Goal: Task Accomplishment & Management: Use online tool/utility

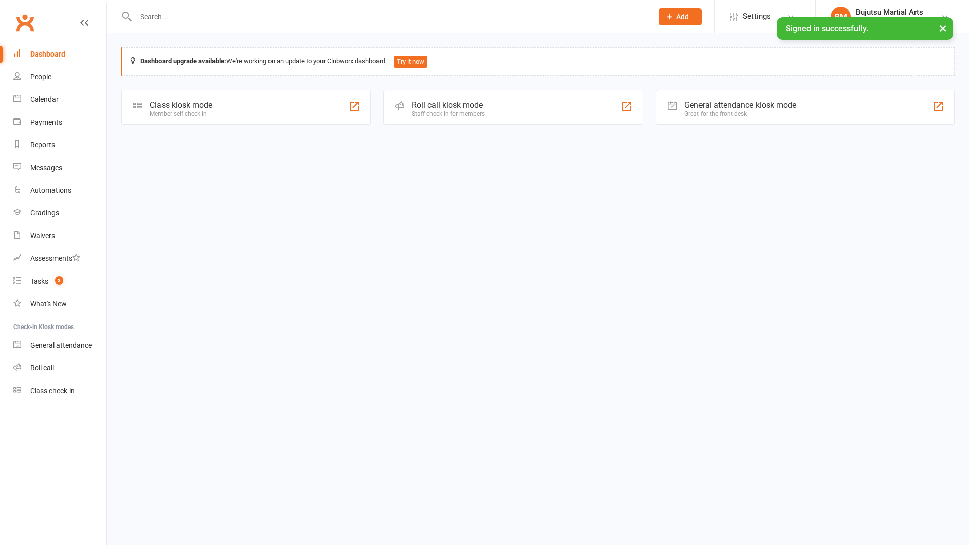
click at [243, 119] on div "Class kiosk mode Member self check-in" at bounding box center [246, 107] width 250 height 35
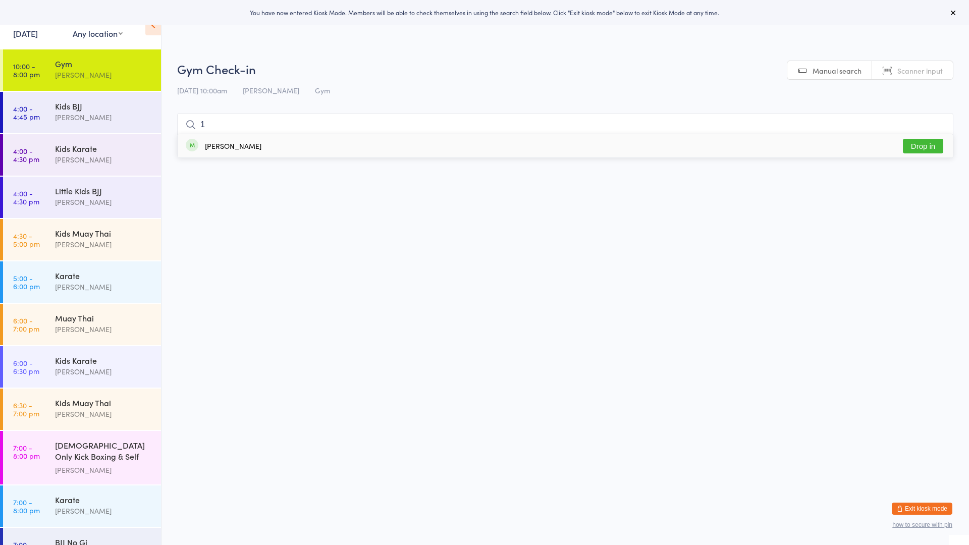
type input "1"
click at [916, 145] on button "Drop in" at bounding box center [923, 146] width 40 height 15
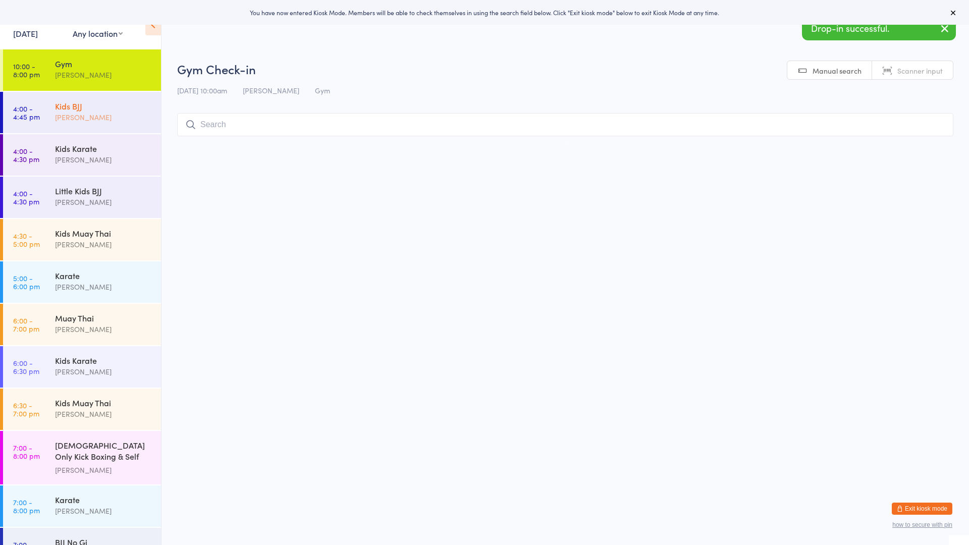
click at [112, 99] on div "Kids BJJ Mark Szalajko" at bounding box center [108, 112] width 106 height 40
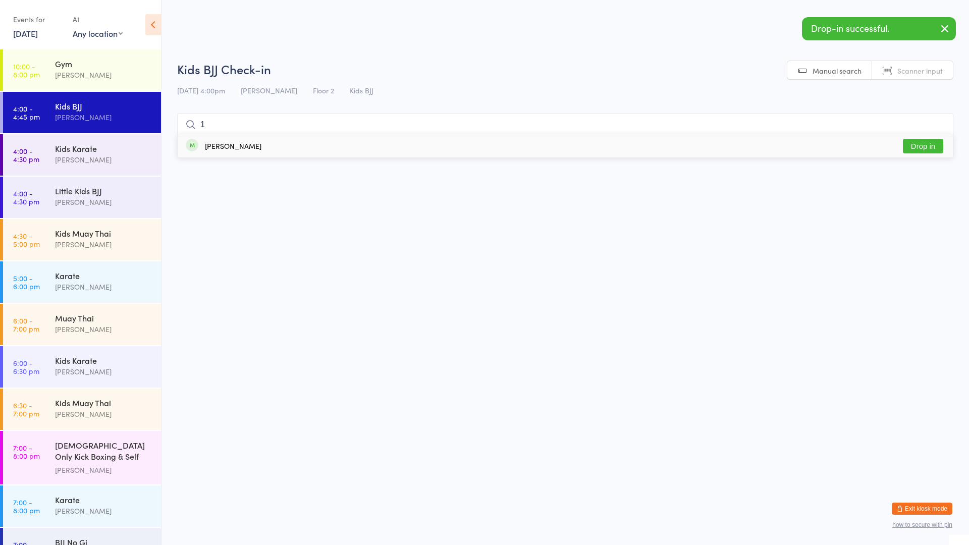
type input "1"
click at [926, 144] on button "Drop in" at bounding box center [923, 146] width 40 height 15
click at [94, 276] on div "Karate" at bounding box center [103, 275] width 97 height 11
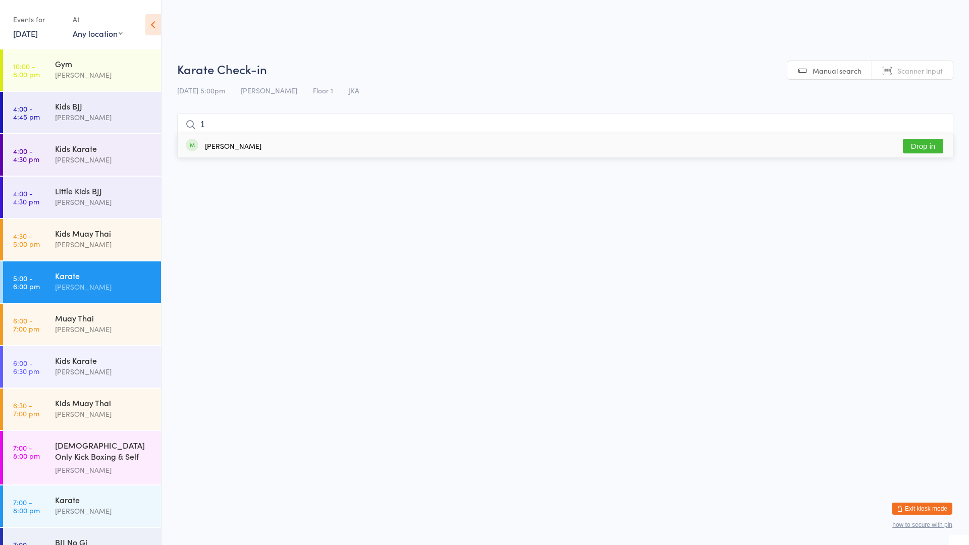
type input "1"
click at [920, 143] on button "Drop in" at bounding box center [923, 146] width 40 height 15
click at [105, 324] on div "Mark Szalajko" at bounding box center [103, 330] width 97 height 12
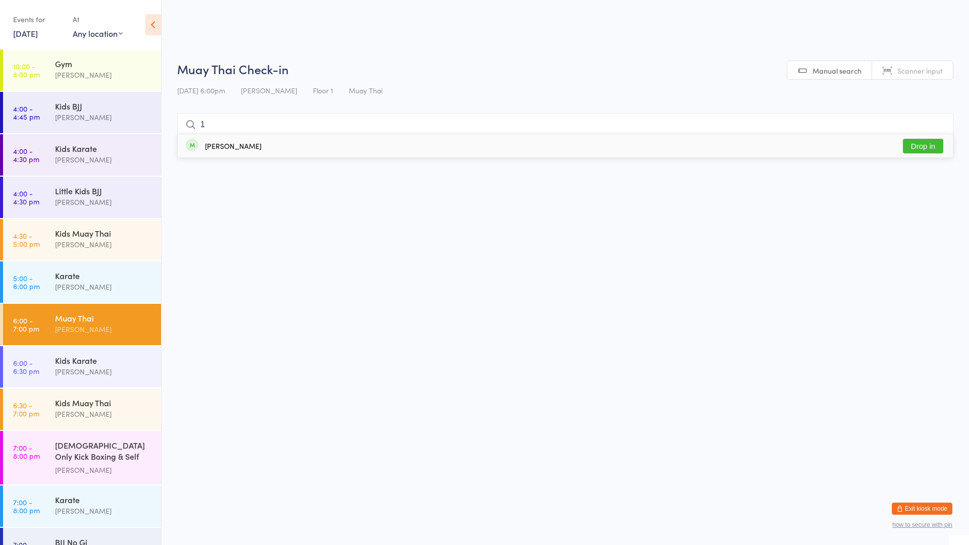
type input "1"
click at [920, 145] on button "Drop in" at bounding box center [923, 146] width 40 height 15
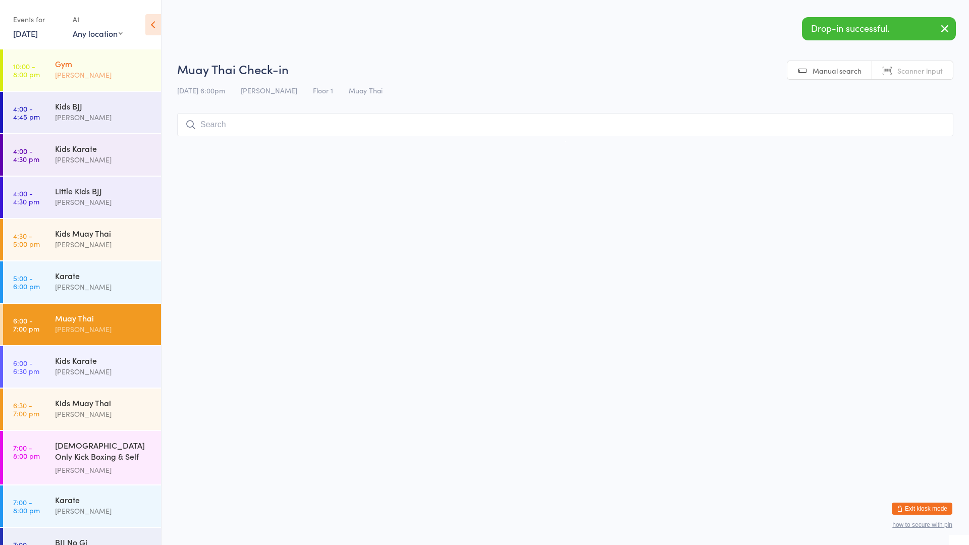
click at [99, 70] on div "Mark Szalajko" at bounding box center [103, 75] width 97 height 12
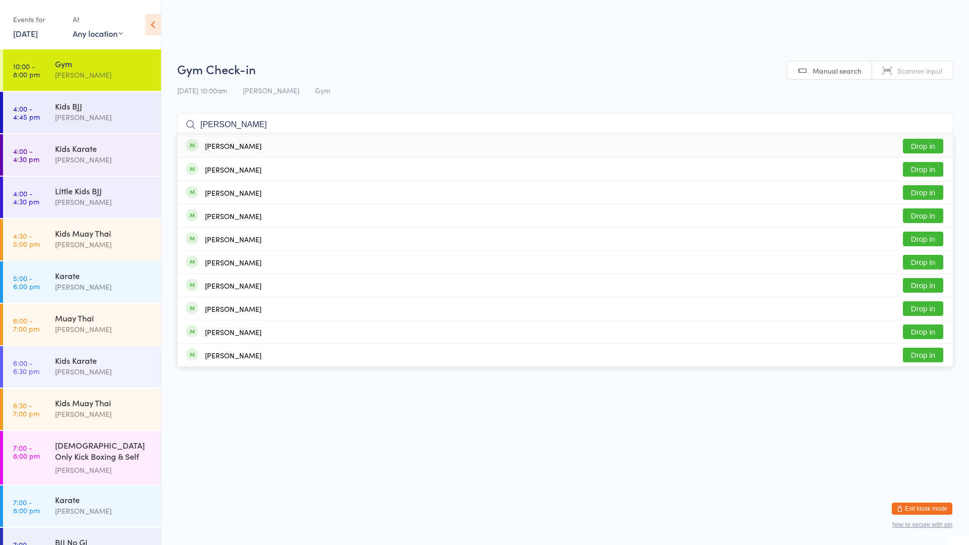
type input "alexander stendardo"
click at [916, 140] on button "Drop in" at bounding box center [923, 146] width 40 height 15
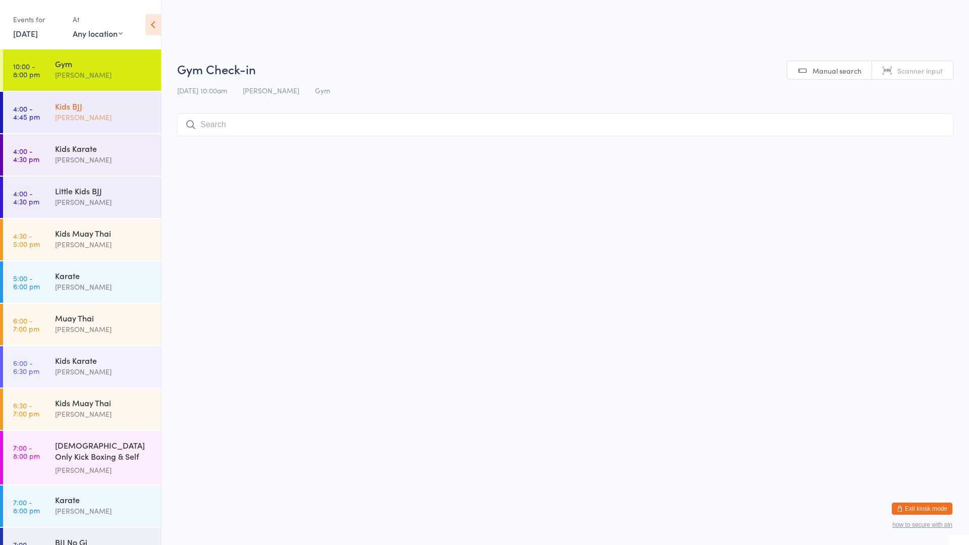
click at [96, 95] on div "Kids BJJ Mark Szalajko" at bounding box center [108, 112] width 106 height 40
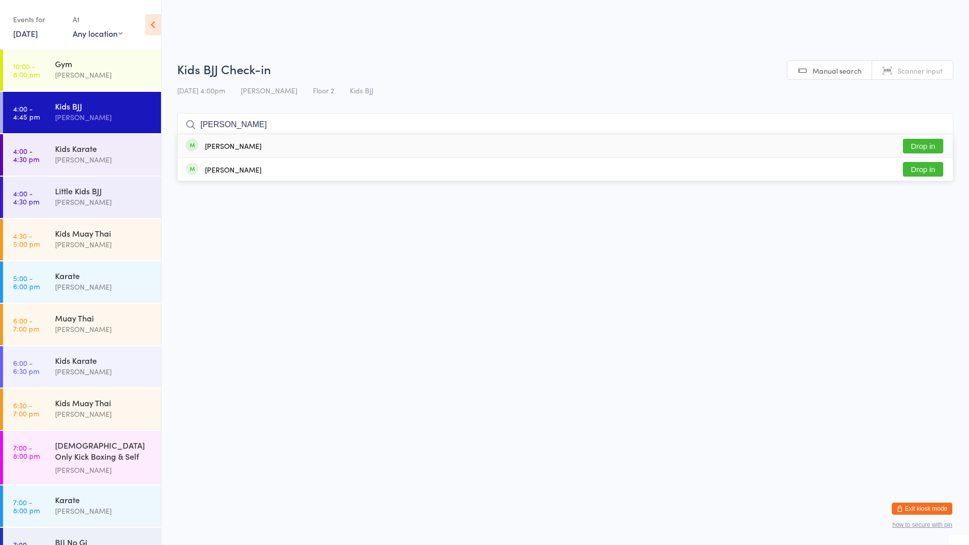
type input "lorenzo"
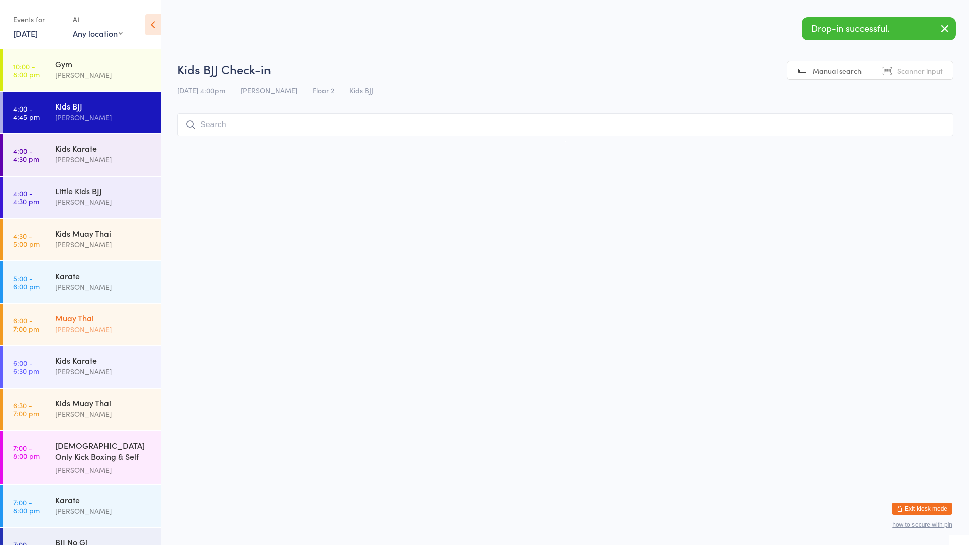
click at [80, 319] on div "Muay Thai" at bounding box center [103, 318] width 97 height 11
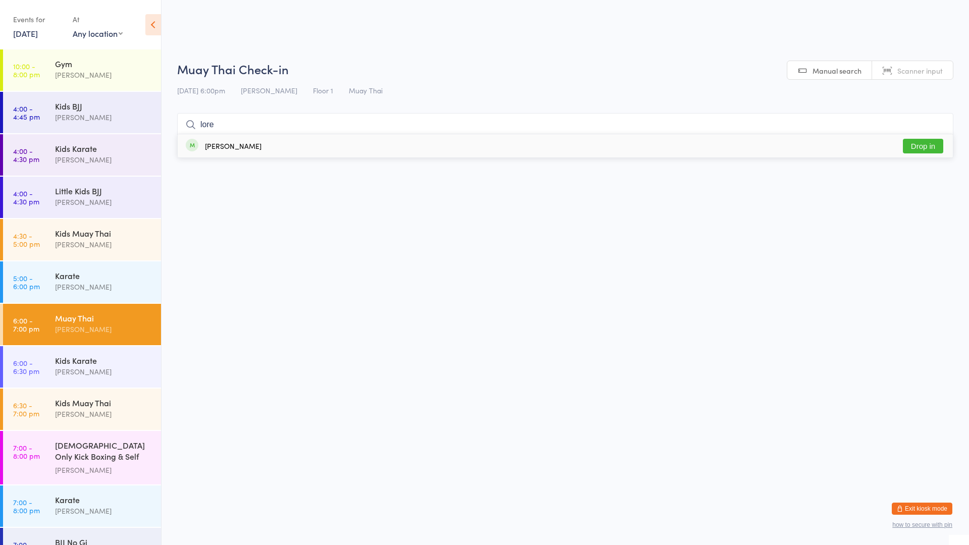
type input "lore"
click at [231, 142] on div "Lorenzo Bloomfield" at bounding box center [233, 146] width 57 height 8
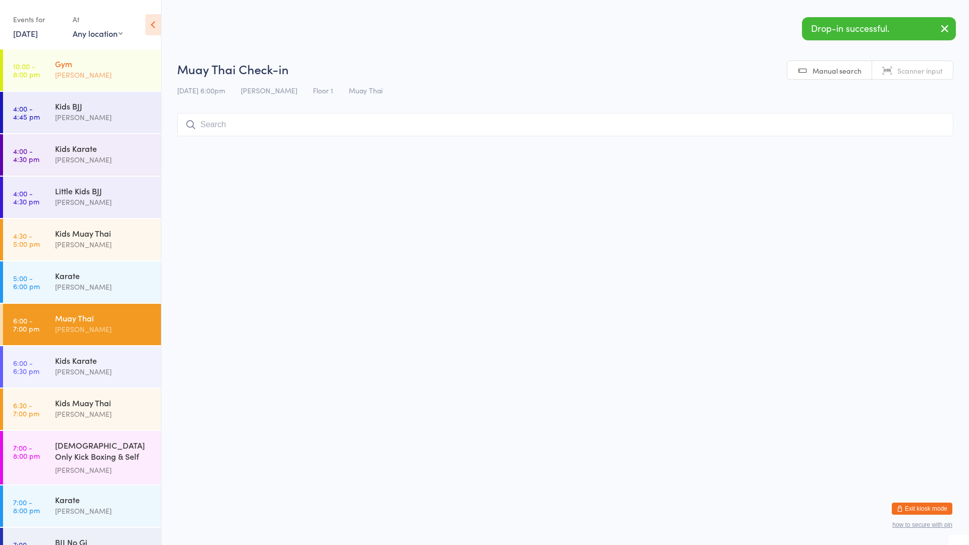
click at [91, 66] on div "Gym" at bounding box center [103, 63] width 97 height 11
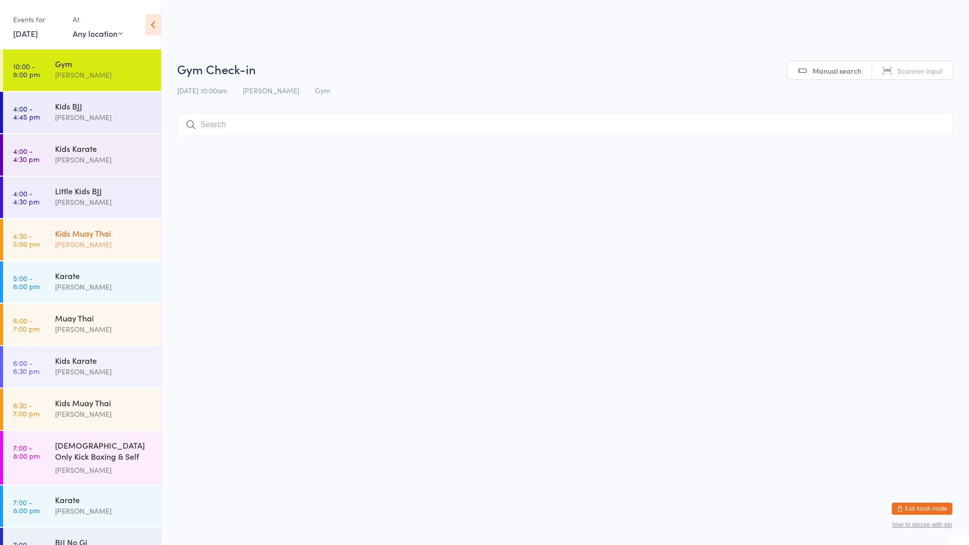
click at [66, 232] on div "Kids Muay Thai" at bounding box center [103, 233] width 97 height 11
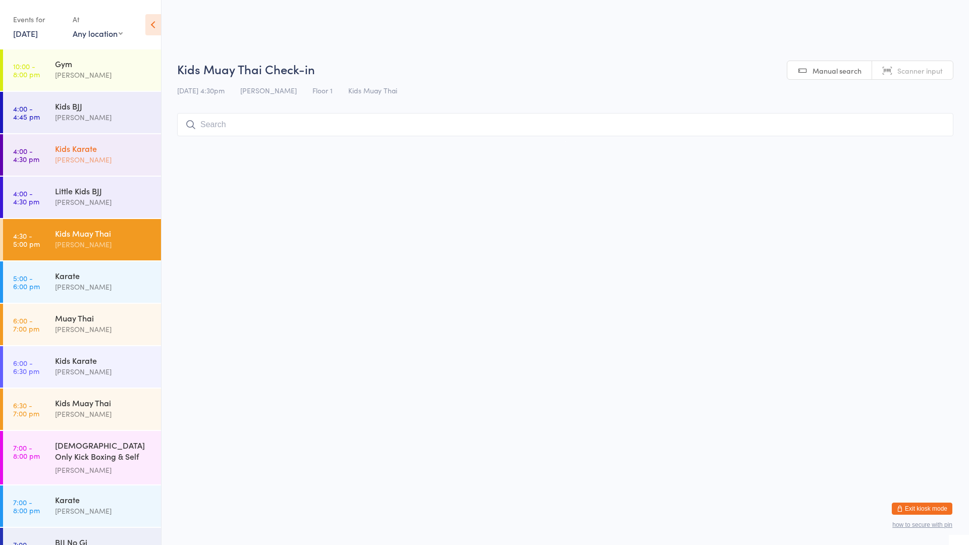
click at [73, 146] on div "Kids Karate" at bounding box center [103, 148] width 97 height 11
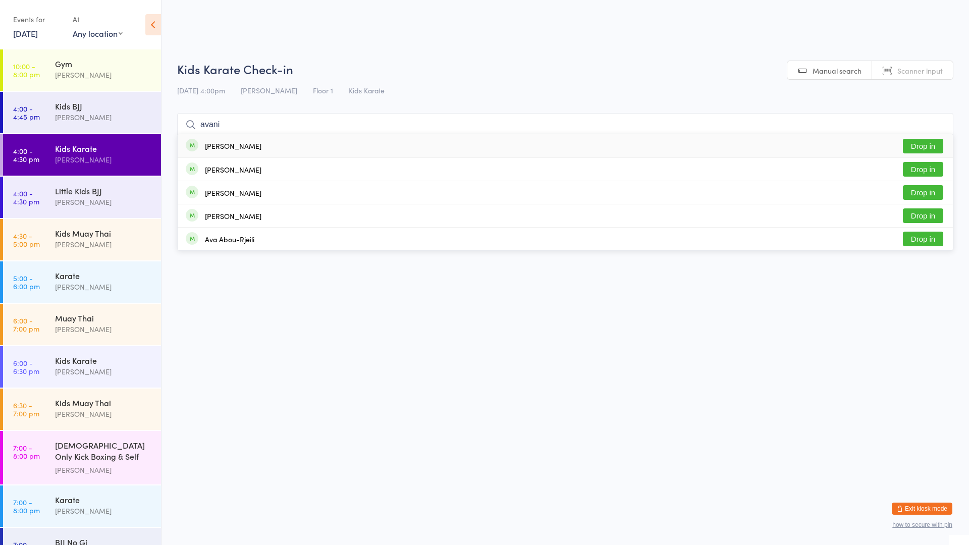
type input "avani"
click at [923, 145] on button "Drop in" at bounding box center [923, 146] width 40 height 15
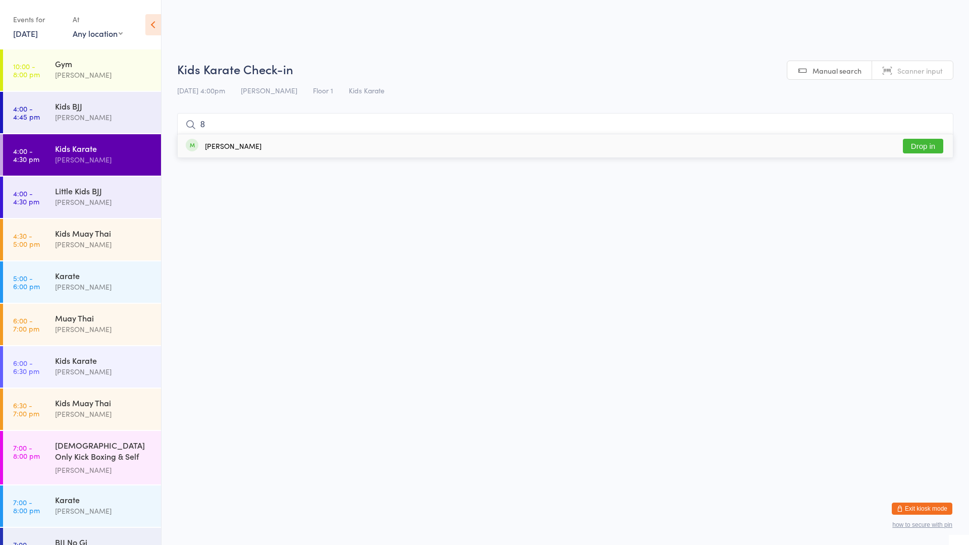
type input "8"
click at [314, 148] on div "Braedyn Briggs Drop in" at bounding box center [566, 145] width 776 height 23
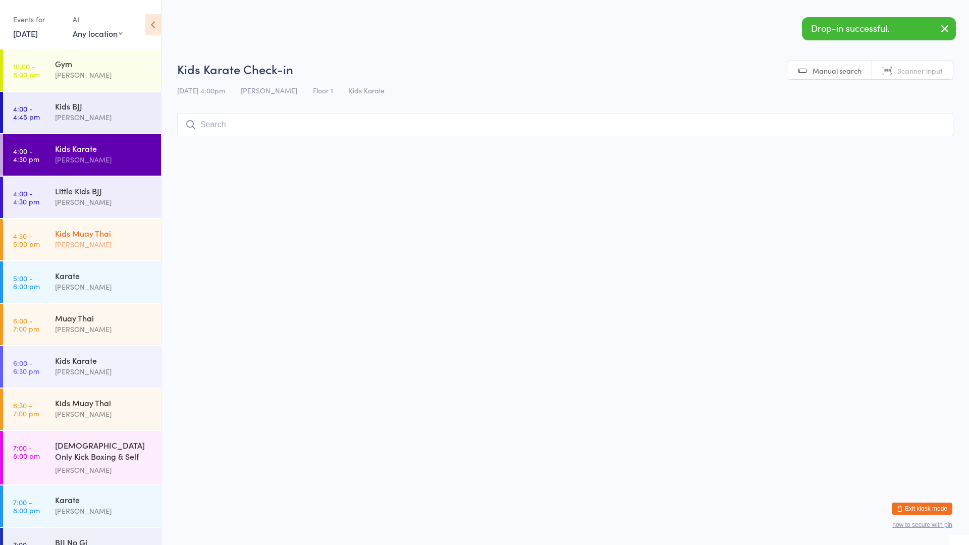
click at [111, 233] on div "Kids Muay Thai" at bounding box center [103, 233] width 97 height 11
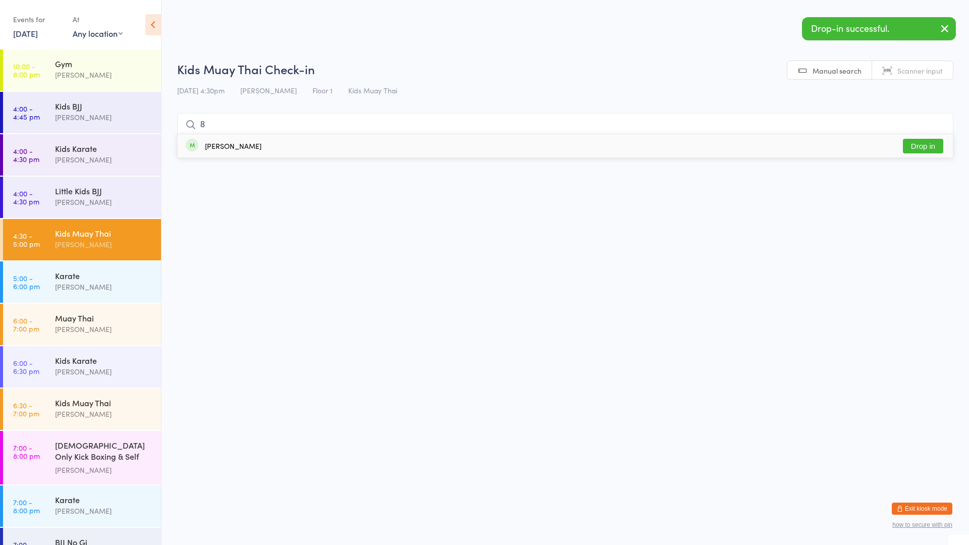
type input "8"
click at [266, 146] on div "Braedyn Briggs Drop in" at bounding box center [566, 145] width 776 height 23
click at [131, 324] on div "Mark Szalajko" at bounding box center [103, 330] width 97 height 12
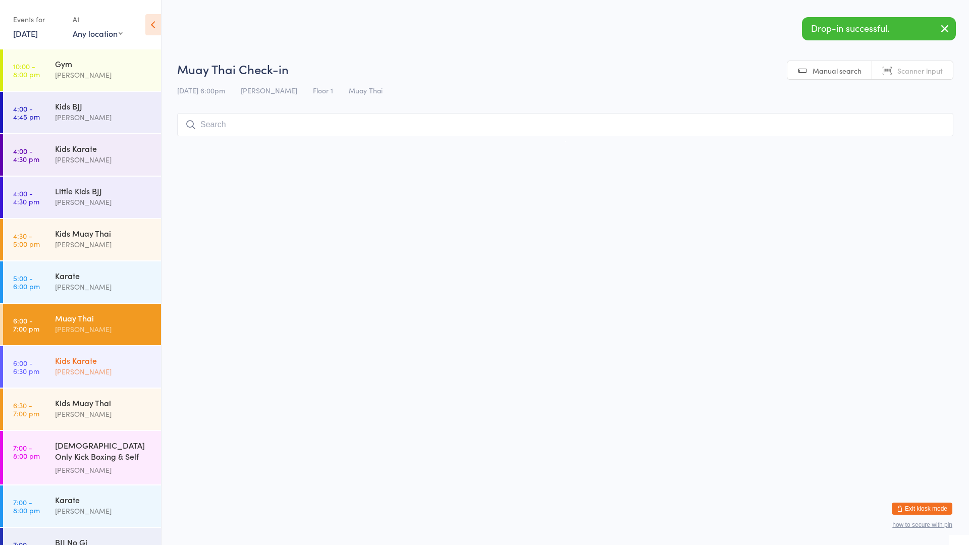
click at [128, 348] on div "Kids Karate Mark Szalajko" at bounding box center [108, 366] width 106 height 40
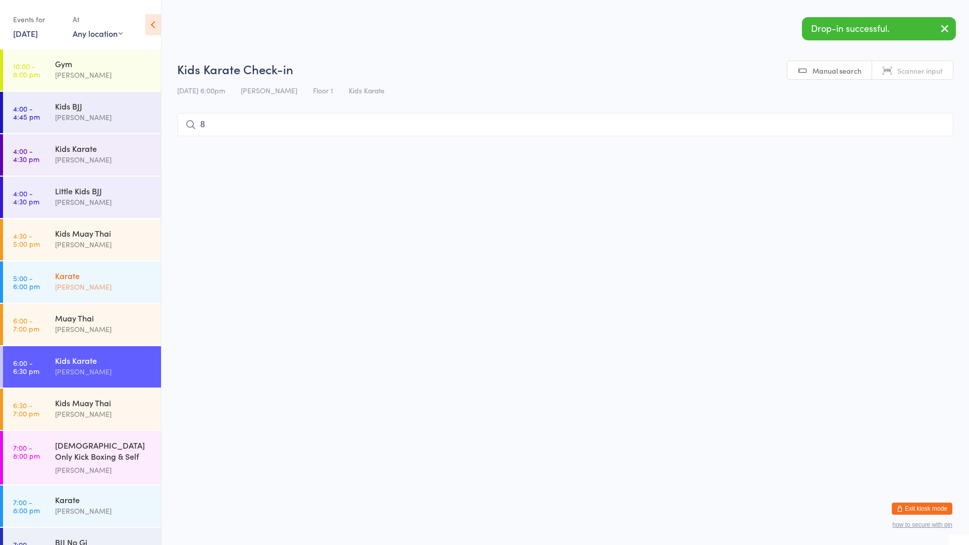
type input "8"
click at [113, 290] on div "Mark Szalajko" at bounding box center [103, 287] width 97 height 12
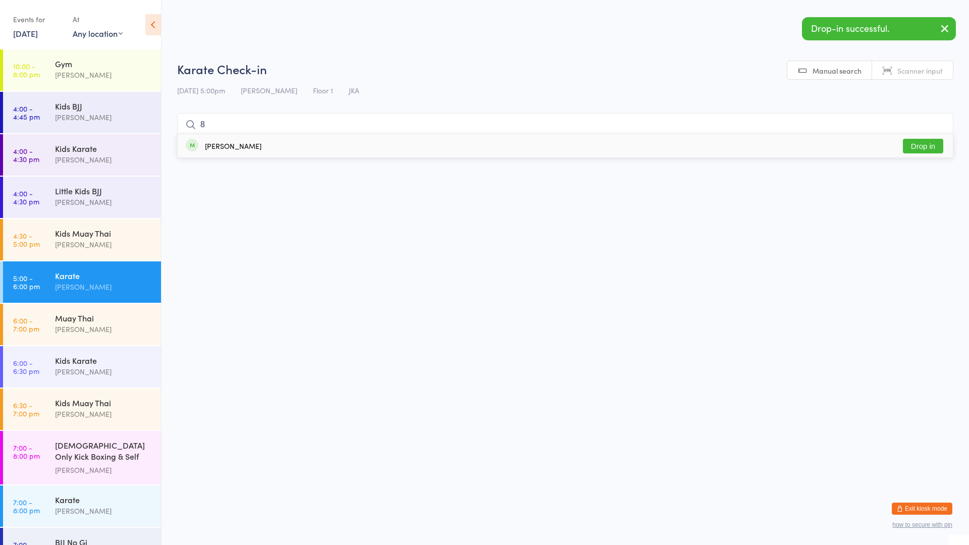
type input "8"
click at [263, 150] on div "Braedyn Briggs Drop in" at bounding box center [566, 145] width 776 height 23
click at [128, 368] on div "Mark Szalajko" at bounding box center [103, 372] width 97 height 12
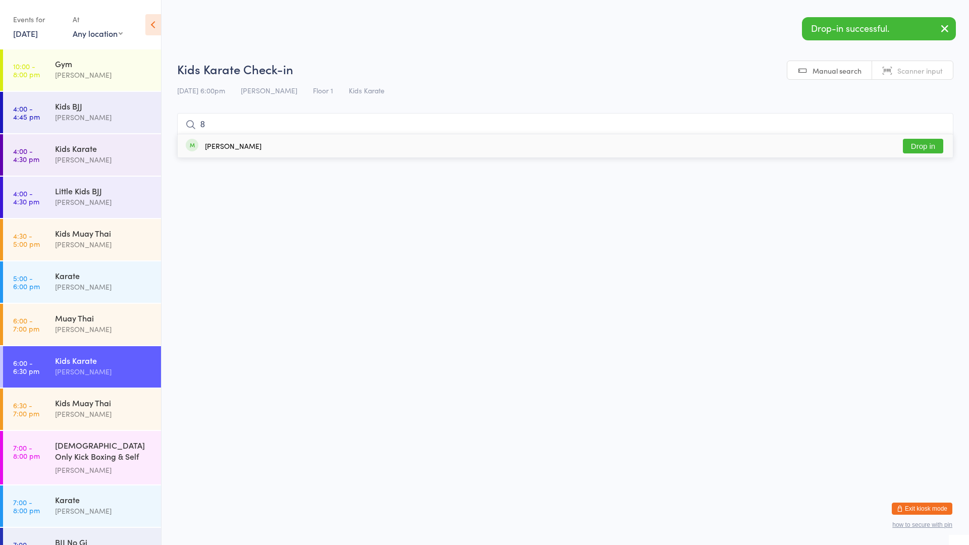
type input "8"
drag, startPoint x: 271, startPoint y: 149, endPoint x: 235, endPoint y: 209, distance: 69.1
click at [272, 149] on div "Braedyn Briggs Drop in" at bounding box center [566, 145] width 776 height 23
click at [101, 398] on div "Kids Muay Thai" at bounding box center [103, 402] width 97 height 11
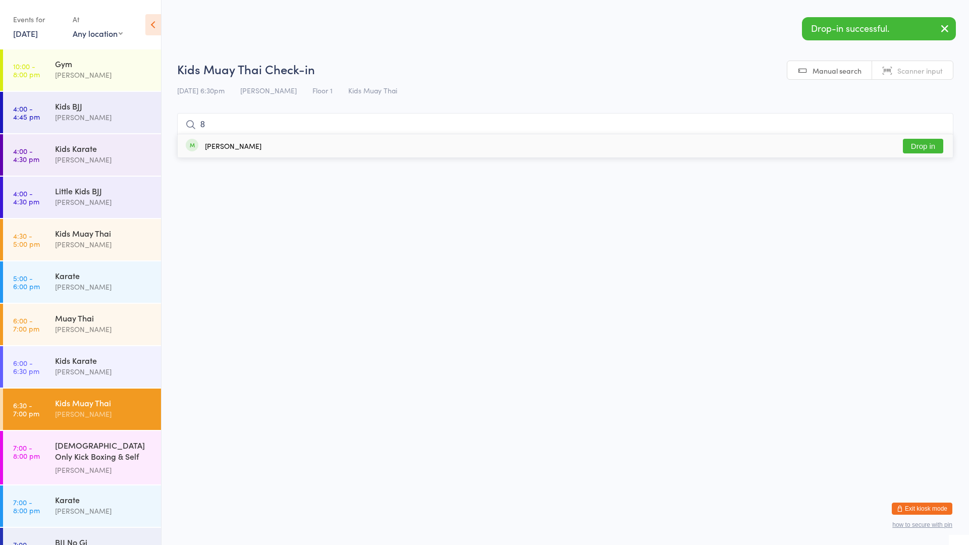
type input "8"
click at [277, 150] on div "Braedyn Briggs Drop in" at bounding box center [566, 145] width 776 height 23
click at [91, 157] on div "Mark Szalajko" at bounding box center [103, 160] width 97 height 12
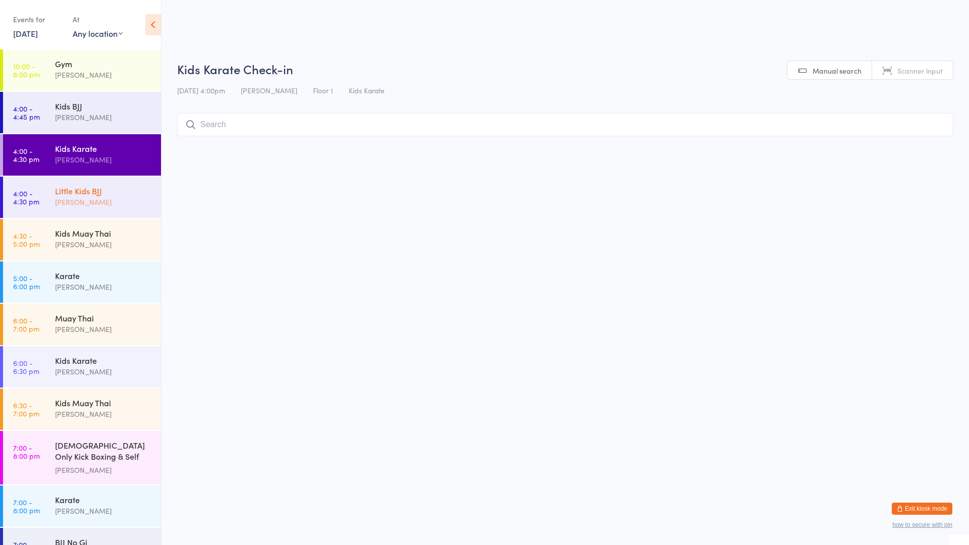
click at [90, 184] on div "Little Kids BJJ Mark Szalajko" at bounding box center [108, 197] width 106 height 40
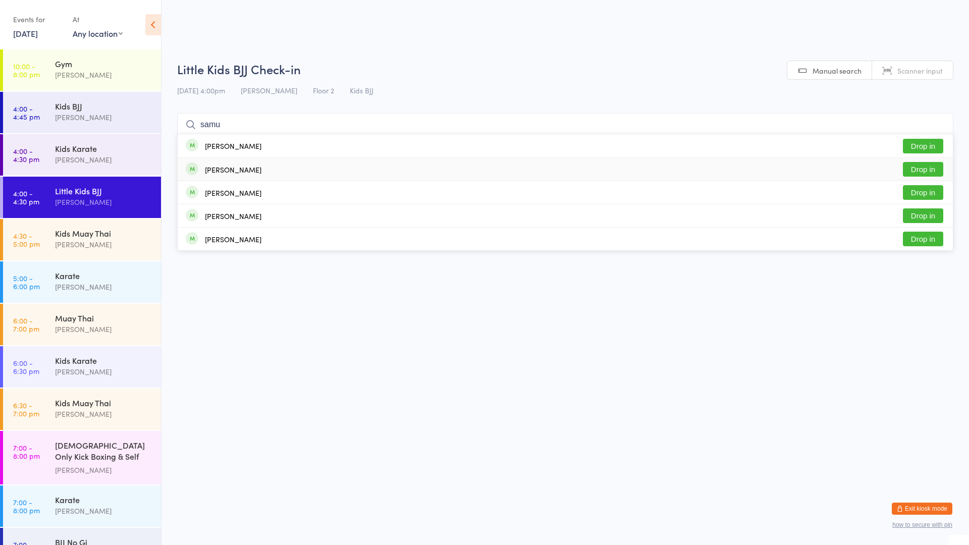
type input "samu"
click at [927, 167] on button "Drop in" at bounding box center [923, 169] width 40 height 15
type input "rud"
click at [512, 143] on div "Zoe Rudmanas Drop in" at bounding box center [566, 145] width 776 height 23
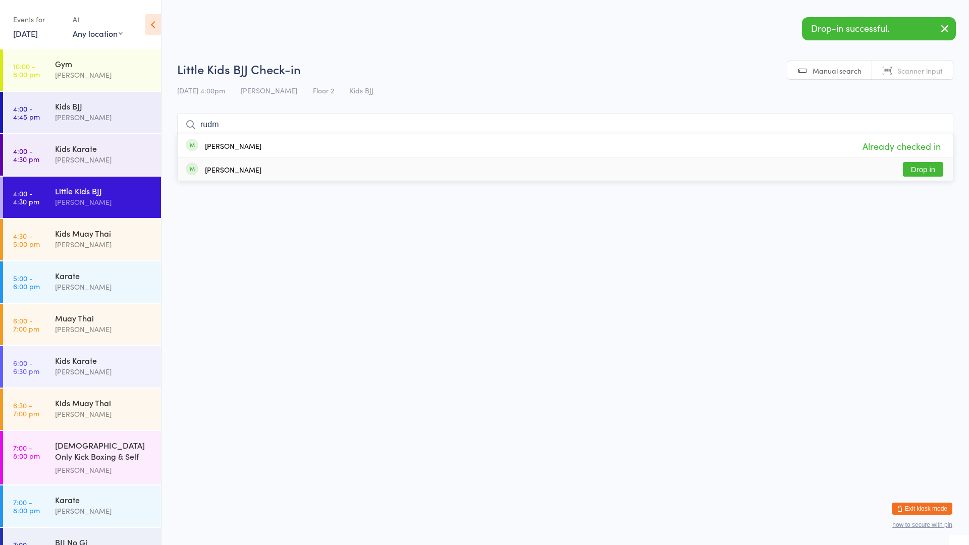
type input "rudm"
click at [504, 171] on div "Thomas Rudmanas Drop in" at bounding box center [566, 169] width 776 height 23
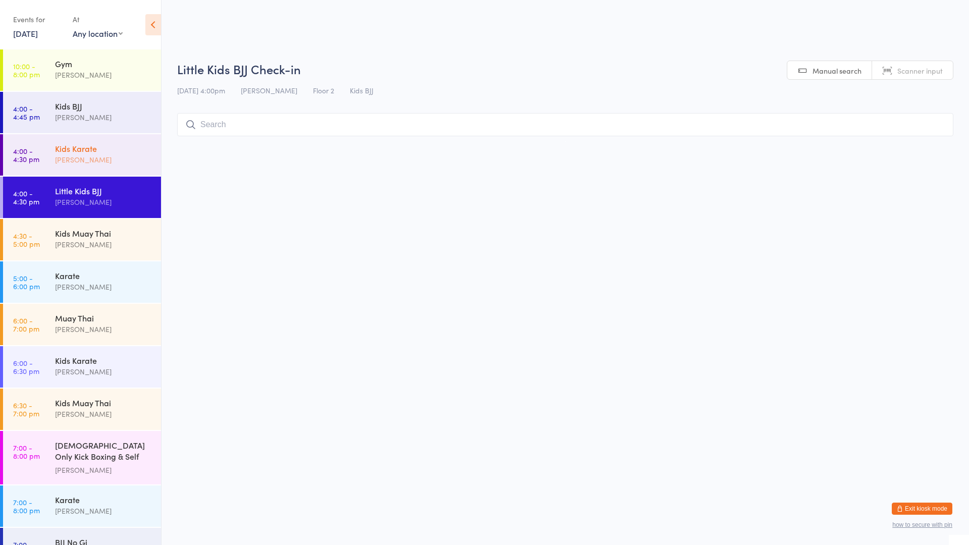
click at [82, 156] on div "Mark Szalajko" at bounding box center [103, 160] width 97 height 12
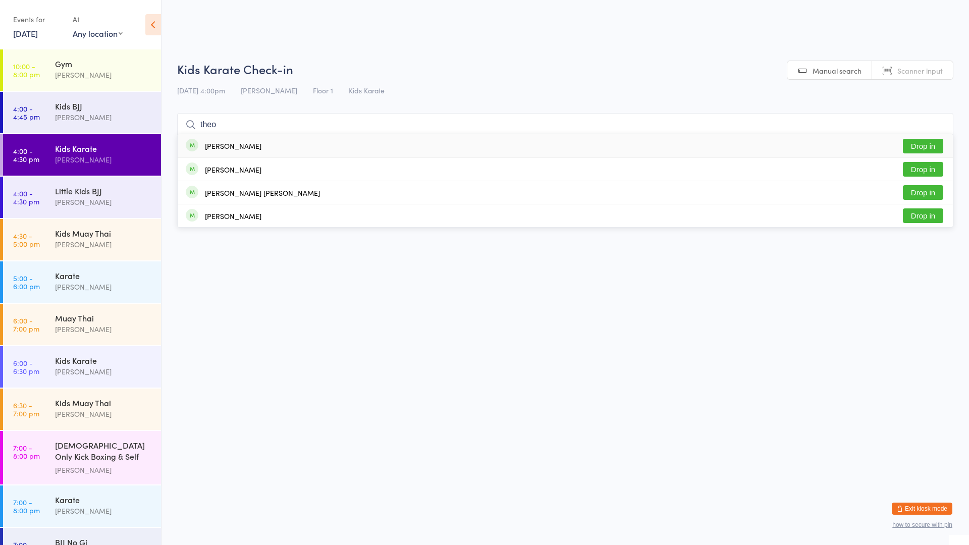
type input "theo"
click at [236, 148] on div "Theodore Theunissen" at bounding box center [233, 146] width 57 height 8
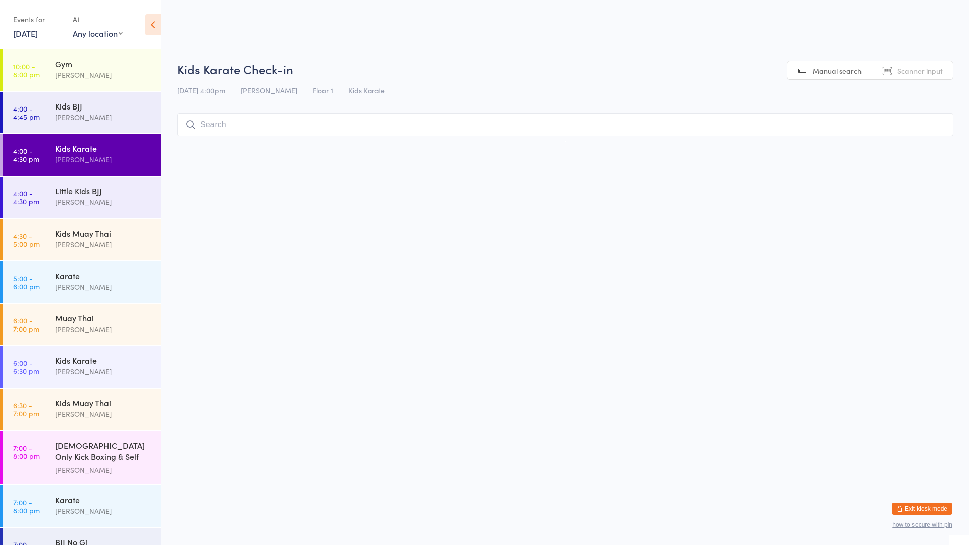
click at [442, 115] on input "search" at bounding box center [565, 124] width 777 height 23
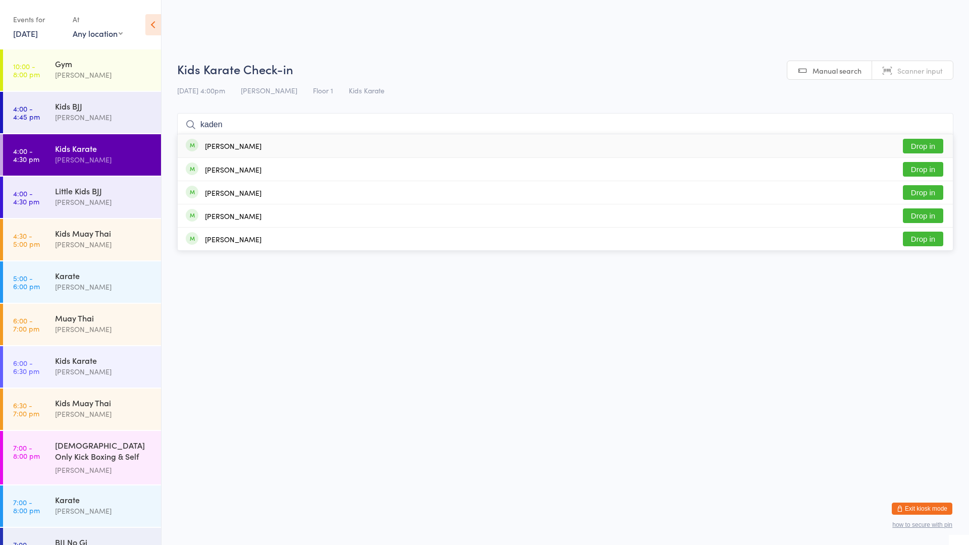
type input "kaden"
click at [918, 144] on button "Drop in" at bounding box center [923, 146] width 40 height 15
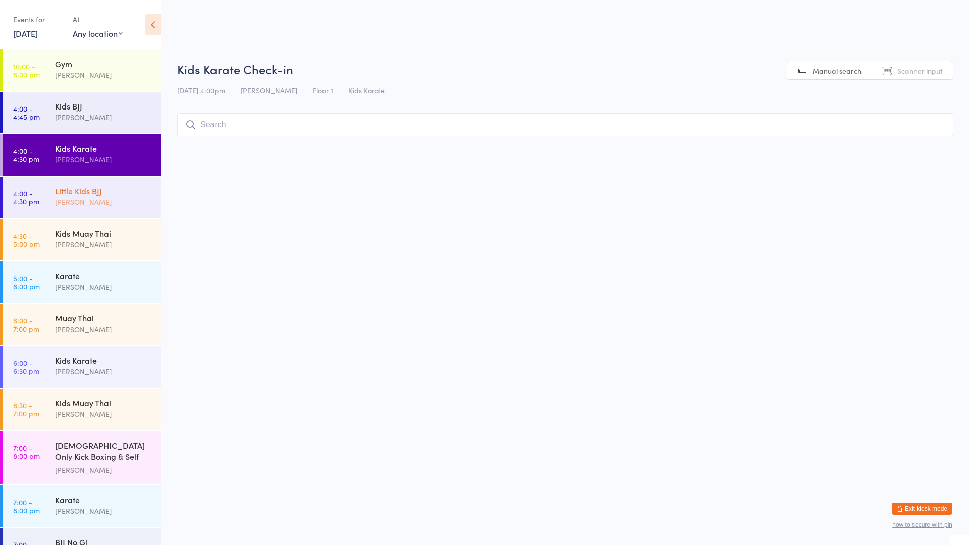
click at [131, 188] on div "Little Kids BJJ" at bounding box center [103, 190] width 97 height 11
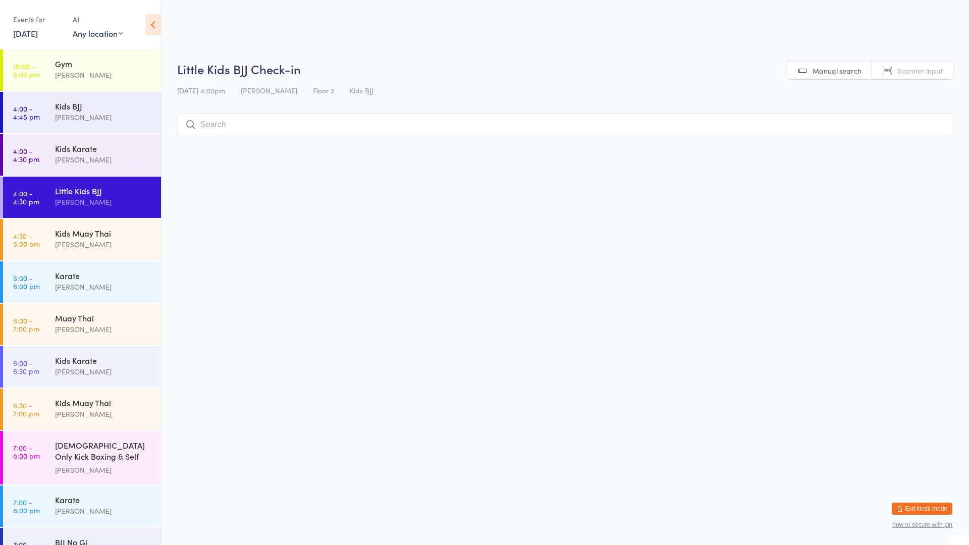
click at [202, 127] on input "search" at bounding box center [565, 124] width 777 height 23
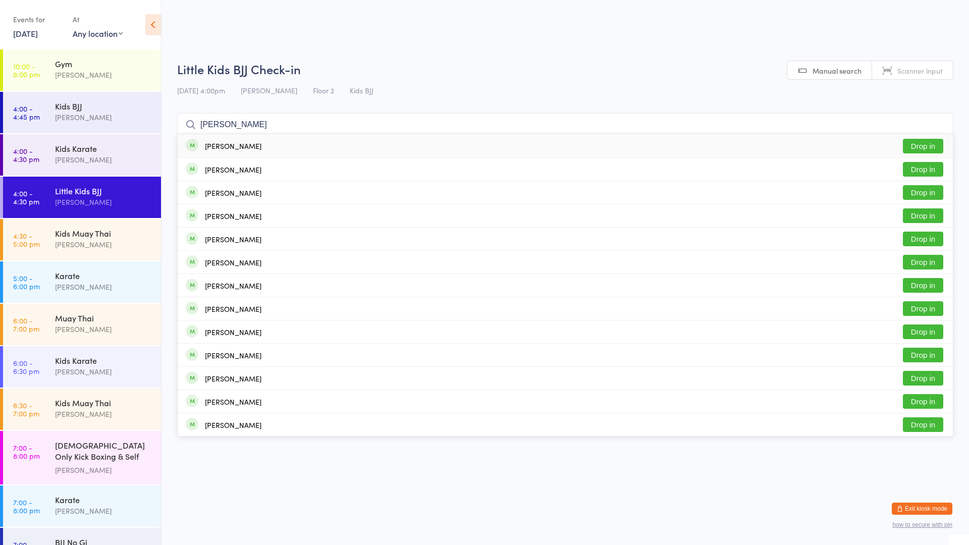
type input "brody"
click at [912, 141] on button "Drop in" at bounding box center [923, 146] width 40 height 15
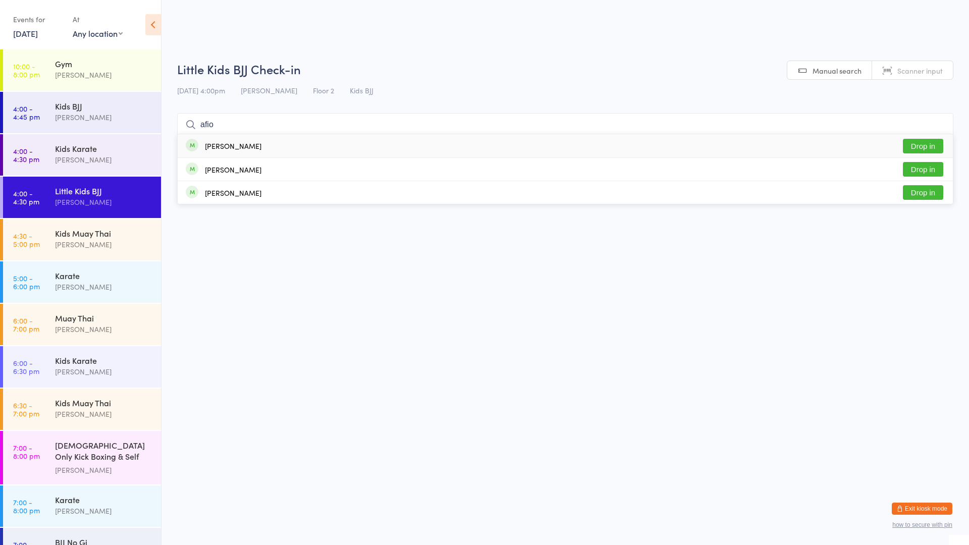
type input "afio"
click at [725, 156] on div "Samar Afiouni Drop in" at bounding box center [566, 145] width 776 height 23
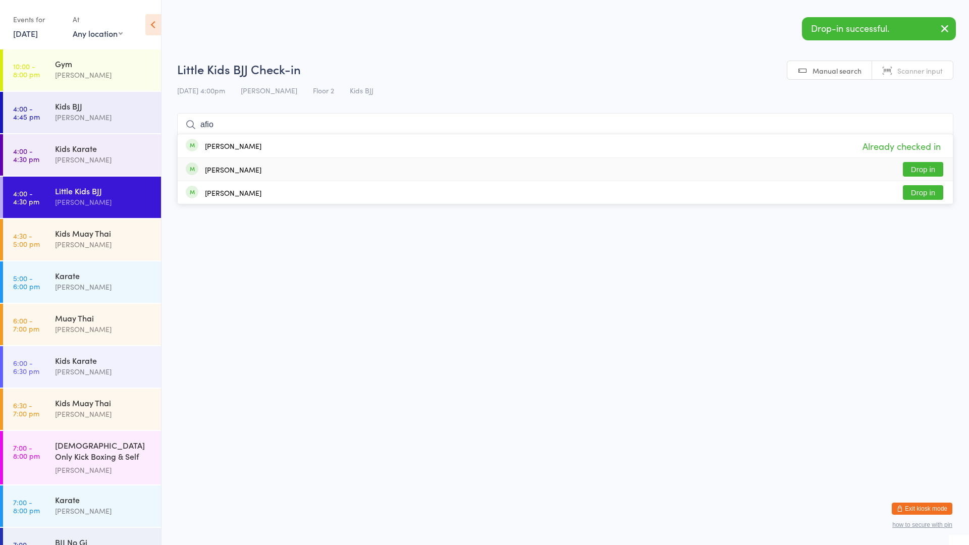
type input "afio"
click at [703, 164] on div "Mariam Afiouni Drop in" at bounding box center [566, 169] width 776 height 23
type input "afio"
click at [693, 186] on div "Zackariyah afiouni Drop in" at bounding box center [566, 192] width 776 height 23
type input "lom"
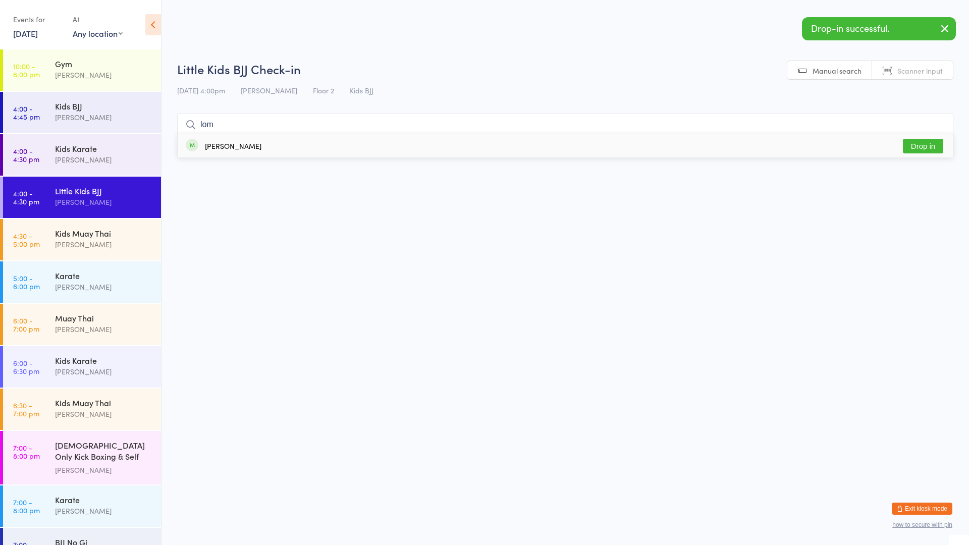
click at [682, 151] on div "Adam Lombardo Drop in" at bounding box center [566, 145] width 776 height 23
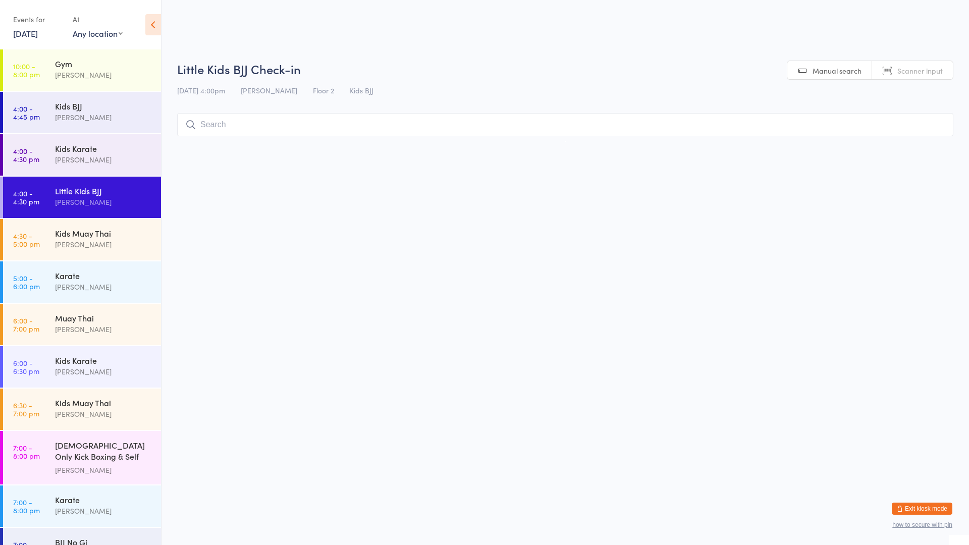
click at [114, 187] on div "Little Kids BJJ" at bounding box center [103, 190] width 97 height 11
click at [253, 122] on input "search" at bounding box center [565, 124] width 777 height 23
type input "amari"
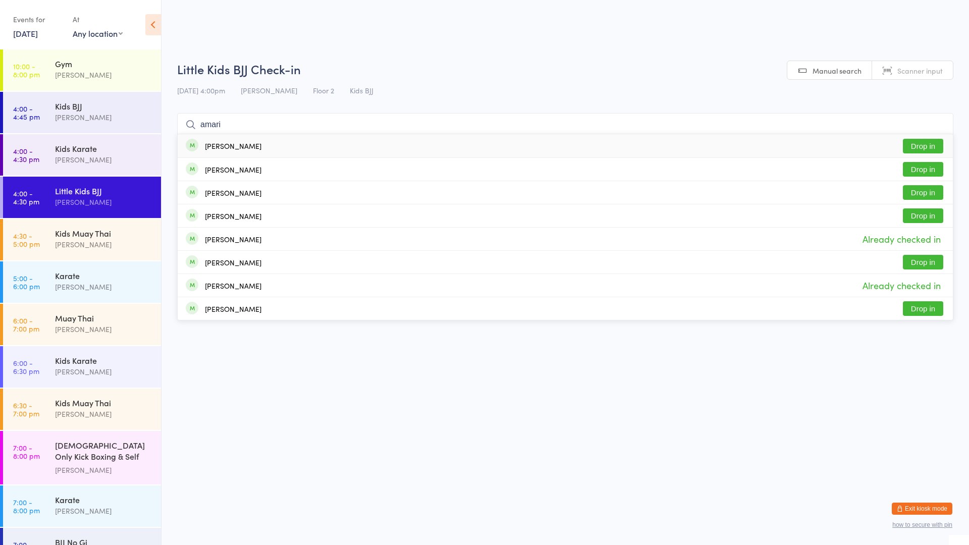
click at [916, 144] on button "Drop in" at bounding box center [923, 146] width 40 height 15
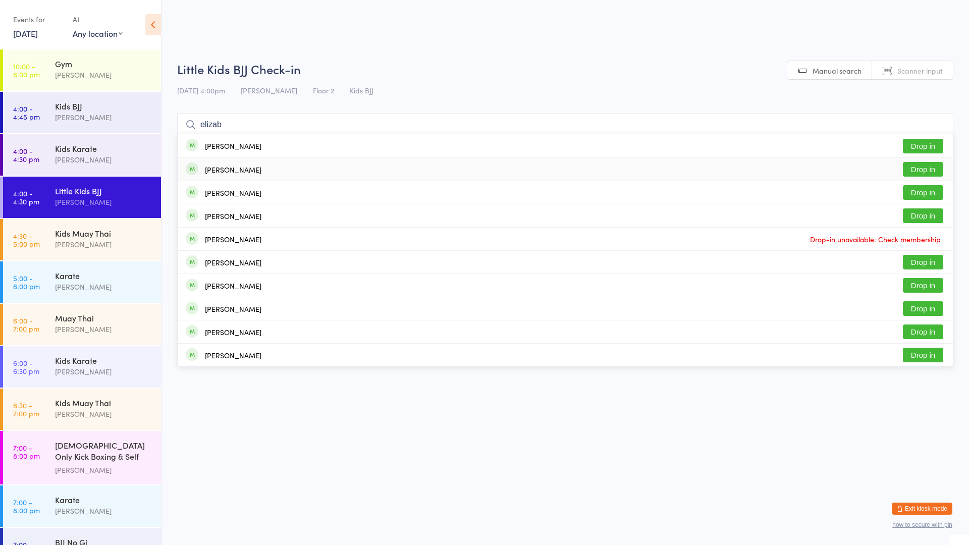
type input "elizab"
click at [251, 164] on div "Elizabeth Lynton" at bounding box center [224, 169] width 76 height 11
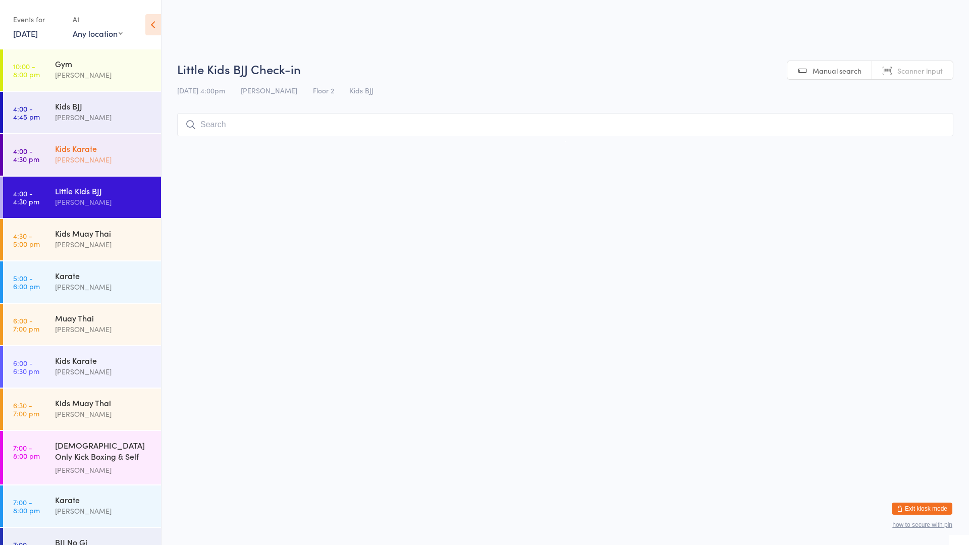
click at [97, 159] on div "Mark Szalajko" at bounding box center [103, 160] width 97 height 12
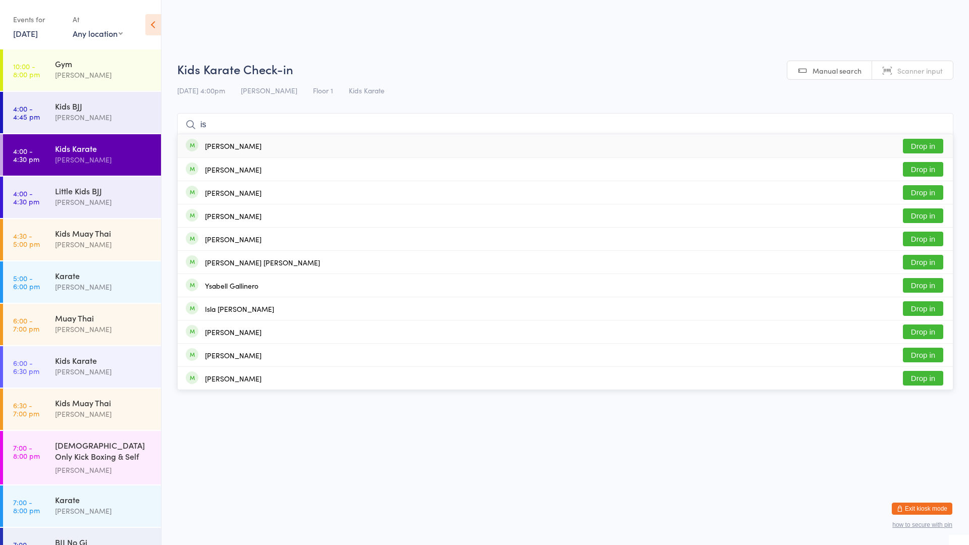
type input "i"
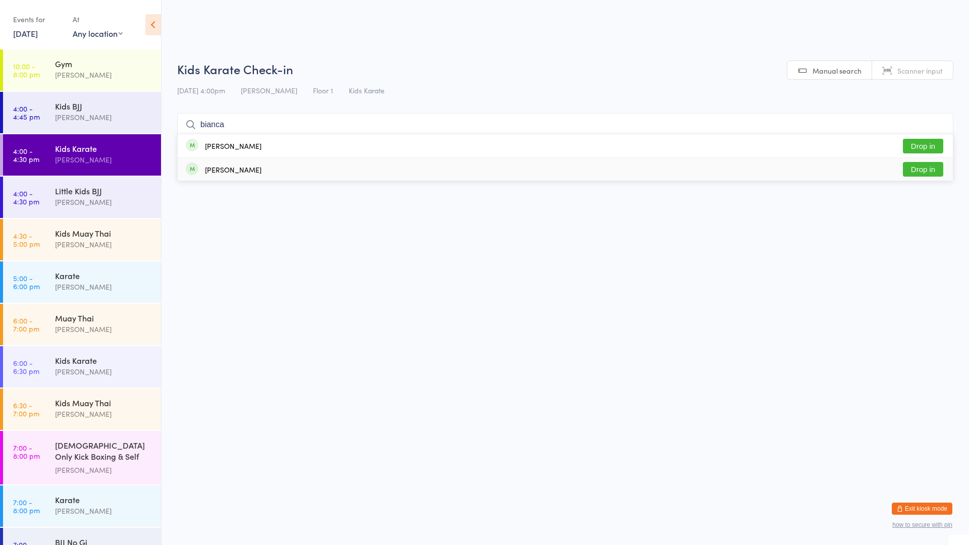
type input "bianca"
click at [933, 173] on button "Drop in" at bounding box center [923, 169] width 40 height 15
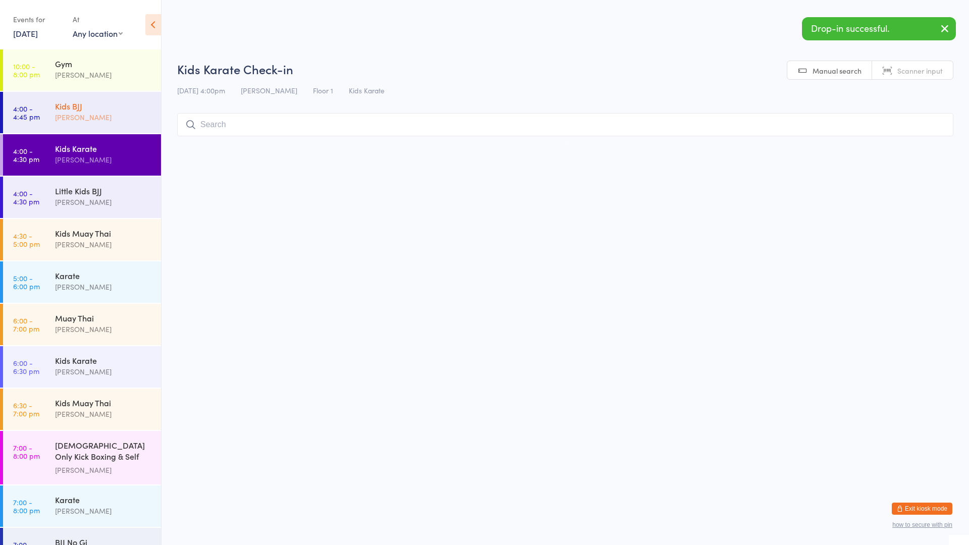
click at [87, 114] on div "Mark Szalajko" at bounding box center [103, 118] width 97 height 12
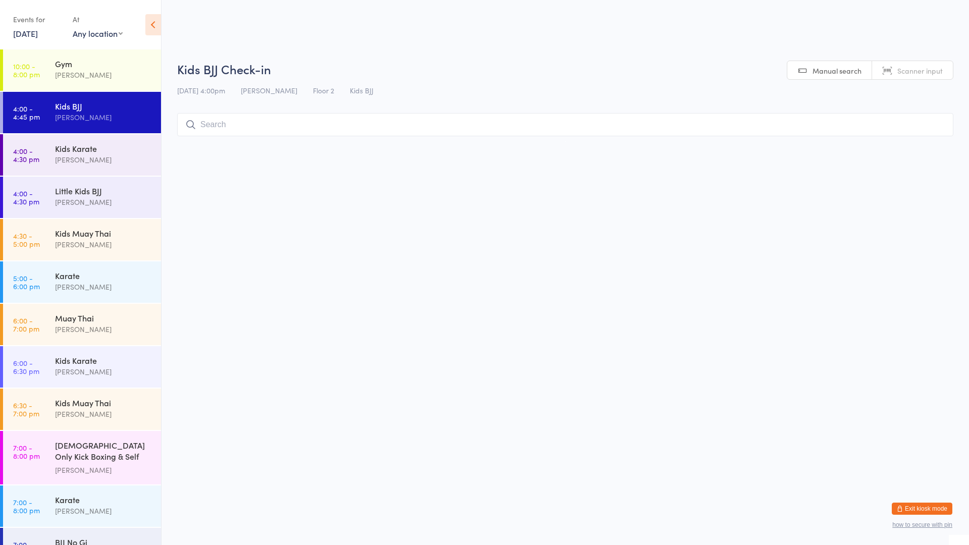
click at [216, 128] on input "search" at bounding box center [565, 124] width 777 height 23
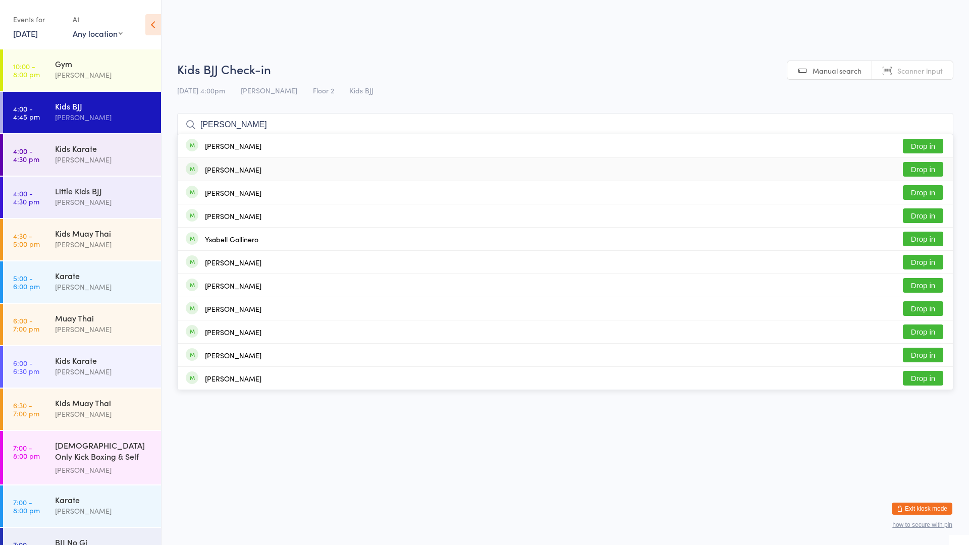
type input "isabell"
click at [922, 166] on button "Drop in" at bounding box center [923, 169] width 40 height 15
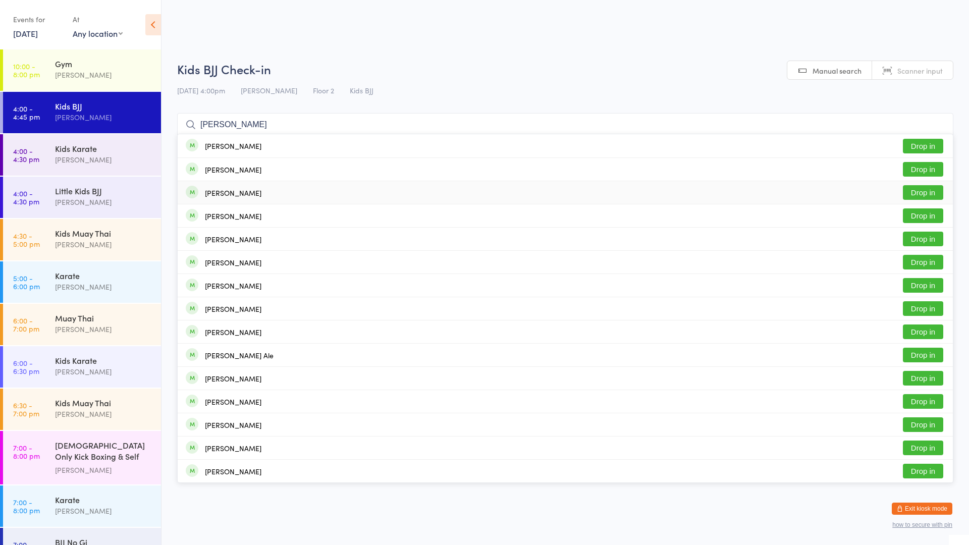
type input "alex"
click at [917, 194] on button "Drop in" at bounding box center [923, 192] width 40 height 15
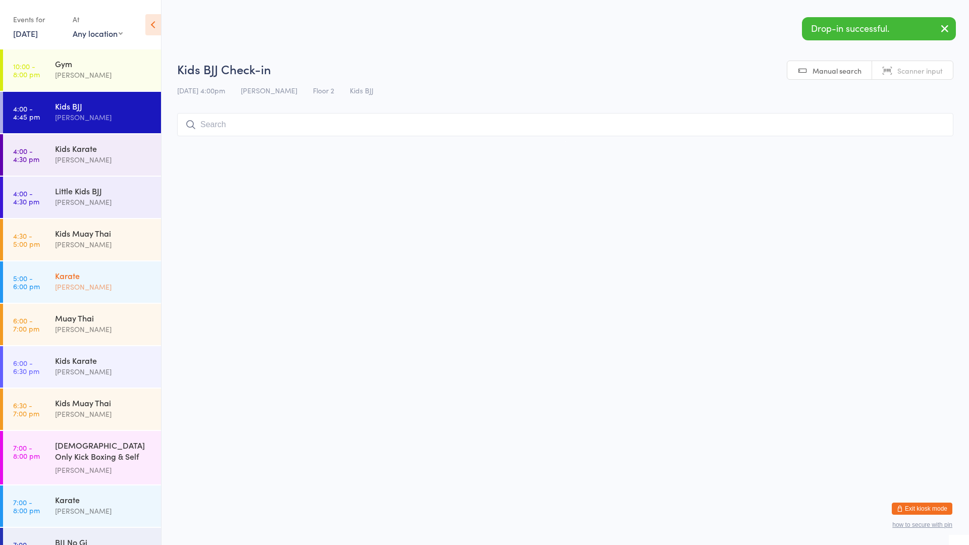
click at [67, 279] on div "Karate" at bounding box center [103, 275] width 97 height 11
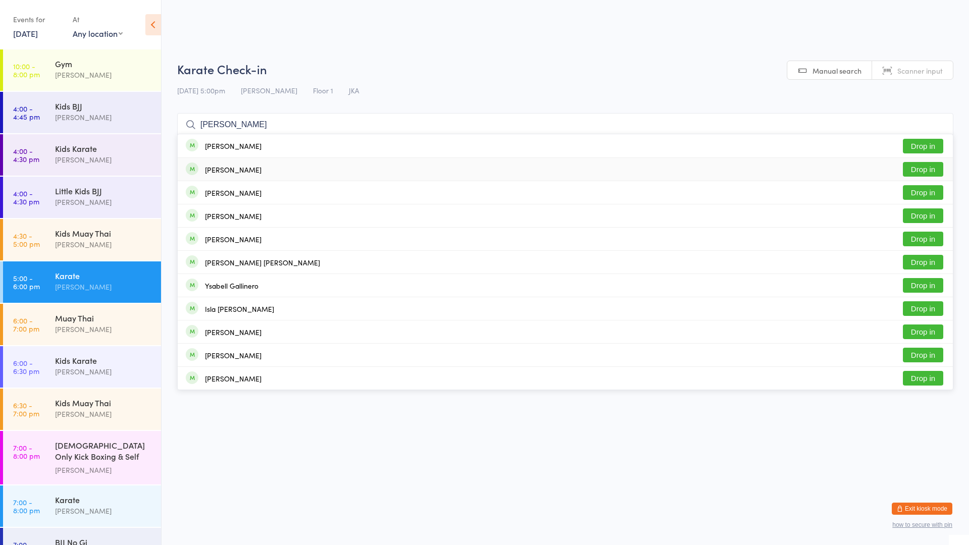
type input "isabella"
click at [916, 171] on button "Drop in" at bounding box center [923, 169] width 40 height 15
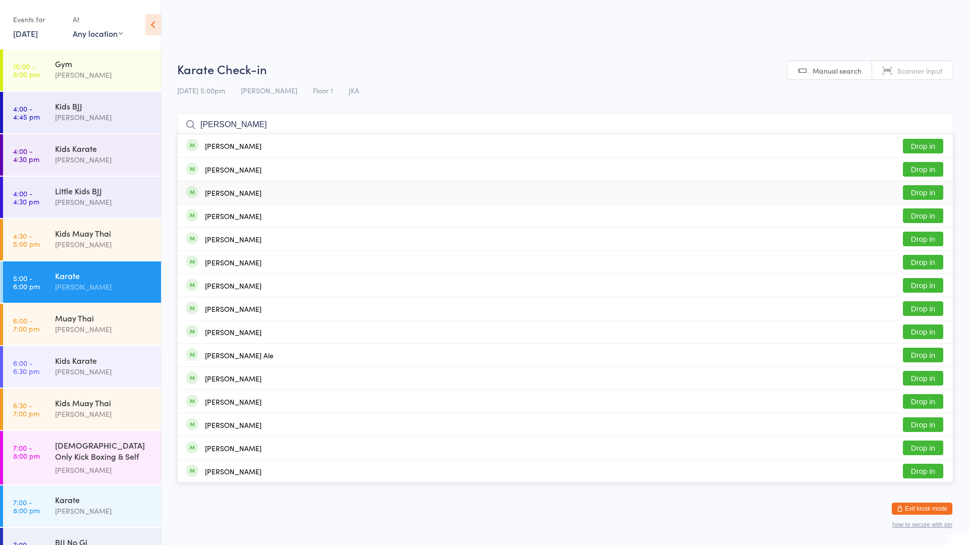
type input "alex"
drag, startPoint x: 912, startPoint y: 193, endPoint x: 897, endPoint y: 196, distance: 15.9
click at [912, 193] on button "Drop in" at bounding box center [923, 192] width 40 height 15
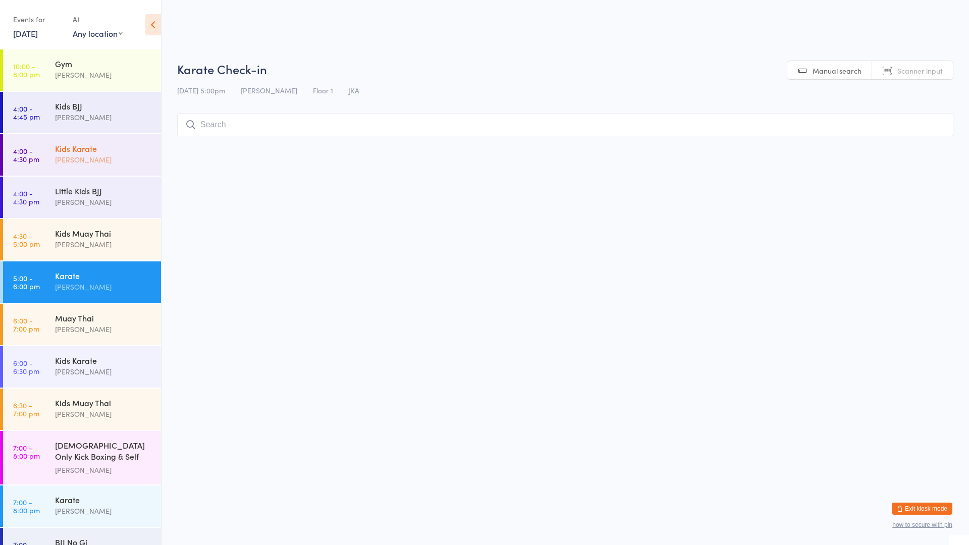
click at [66, 151] on div "Kids Karate" at bounding box center [103, 148] width 97 height 11
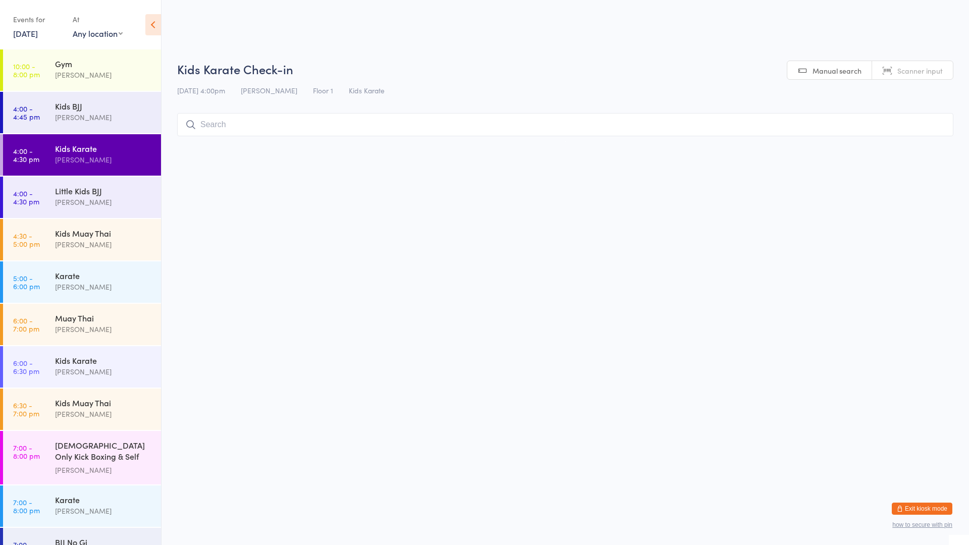
click at [216, 124] on input "search" at bounding box center [565, 124] width 777 height 23
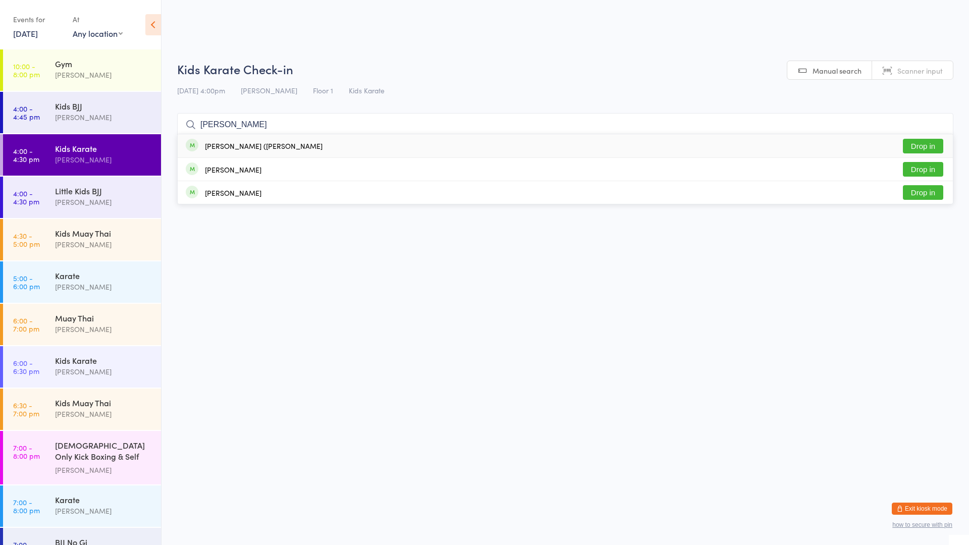
type input "sidney"
click at [215, 147] on div "sidney (kai) murley" at bounding box center [264, 146] width 118 height 8
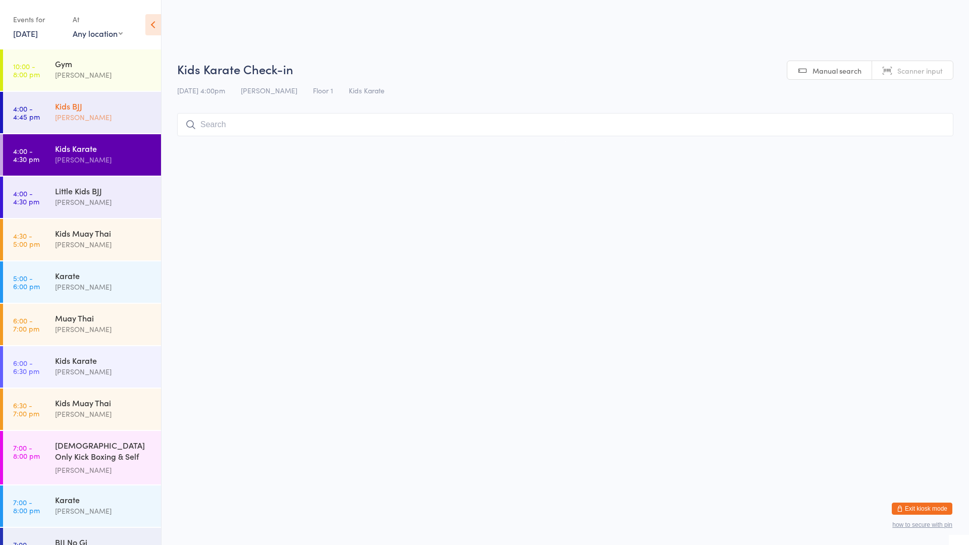
click at [103, 112] on div "Mark Szalajko" at bounding box center [103, 118] width 97 height 12
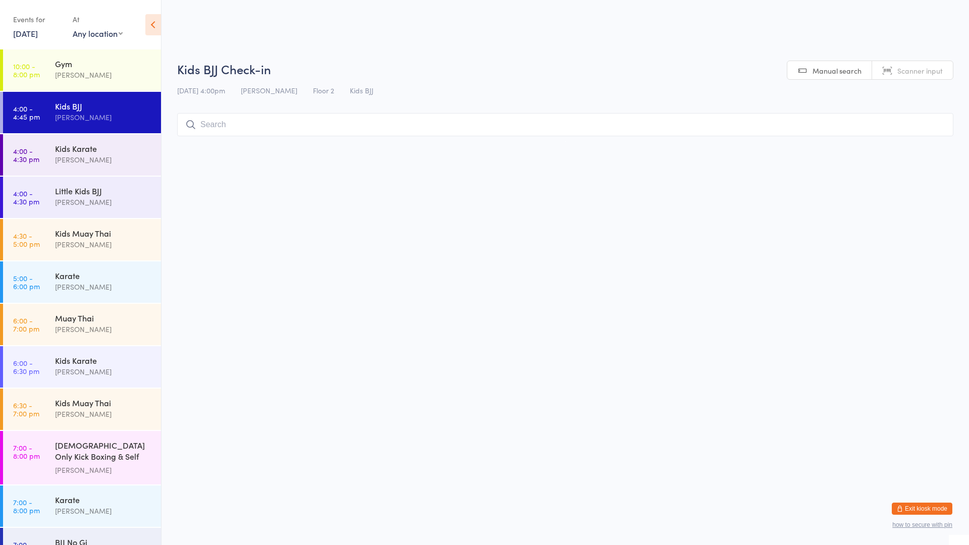
type input "k"
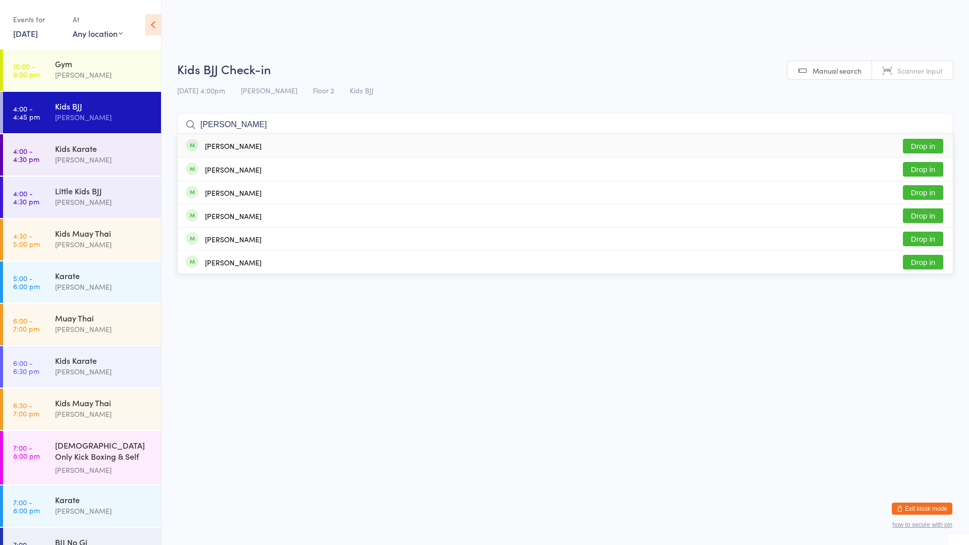
type input "jake"
click at [921, 145] on button "Drop in" at bounding box center [923, 146] width 40 height 15
click at [862, 328] on html "You have now entered Kiosk Mode. Members will be able to check themselves in us…" at bounding box center [484, 272] width 969 height 545
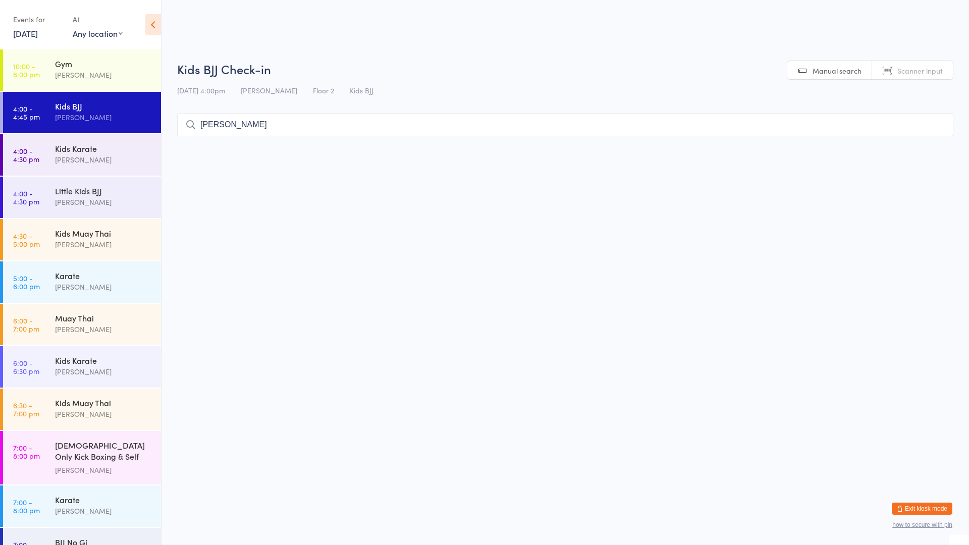
click at [736, 126] on input "jake" at bounding box center [565, 124] width 777 height 23
type input "jake dav"
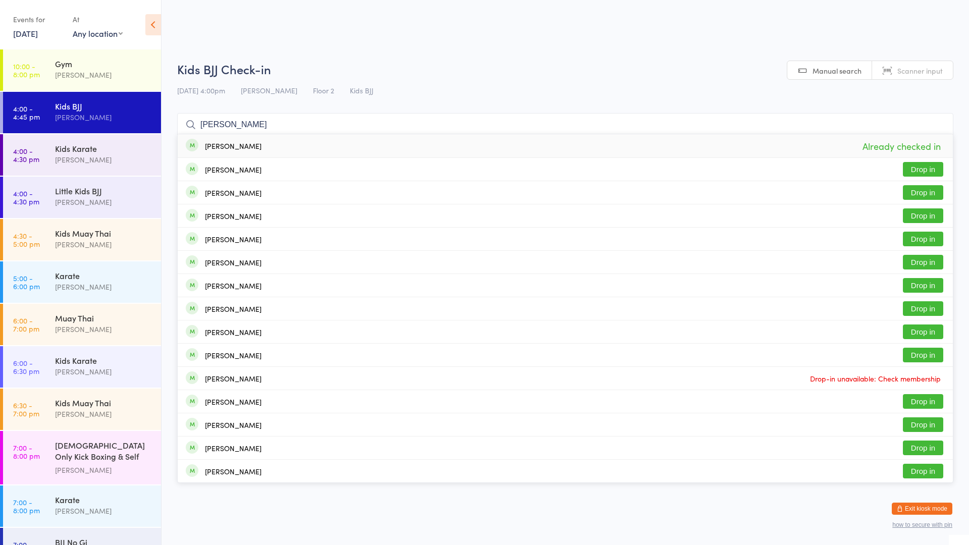
click at [937, 124] on input "jake dav" at bounding box center [565, 124] width 777 height 23
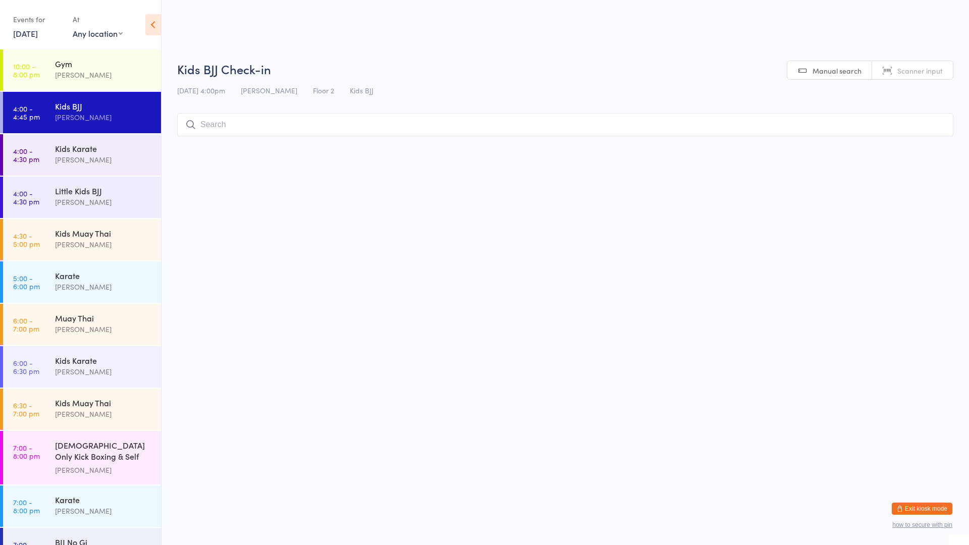
drag, startPoint x: 928, startPoint y: 115, endPoint x: 892, endPoint y: 130, distance: 38.9
click at [921, 109] on div "Kids BJJ Check-in 14 Oct 4:00pm Mark Szalajko Floor 2 Kids BJJ Manual search Sc…" at bounding box center [565, 101] width 777 height 81
drag, startPoint x: 892, startPoint y: 130, endPoint x: 776, endPoint y: 156, distance: 118.5
click at [846, 160] on html "You have now entered Kiosk Mode. Members will be able to check themselves in us…" at bounding box center [484, 272] width 969 height 545
click at [93, 234] on div "Kids Muay Thai" at bounding box center [103, 233] width 97 height 11
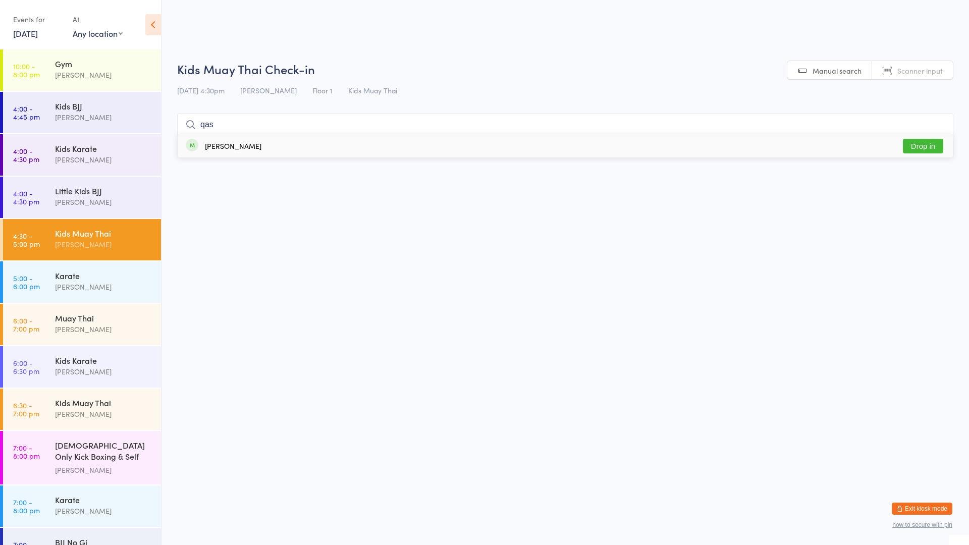
type input "qas"
drag, startPoint x: 919, startPoint y: 144, endPoint x: 917, endPoint y: 136, distance: 8.8
click at [920, 137] on div "Qasim Elachi Drop in" at bounding box center [566, 145] width 776 height 23
type input "idri"
drag, startPoint x: 921, startPoint y: 143, endPoint x: 907, endPoint y: 142, distance: 13.7
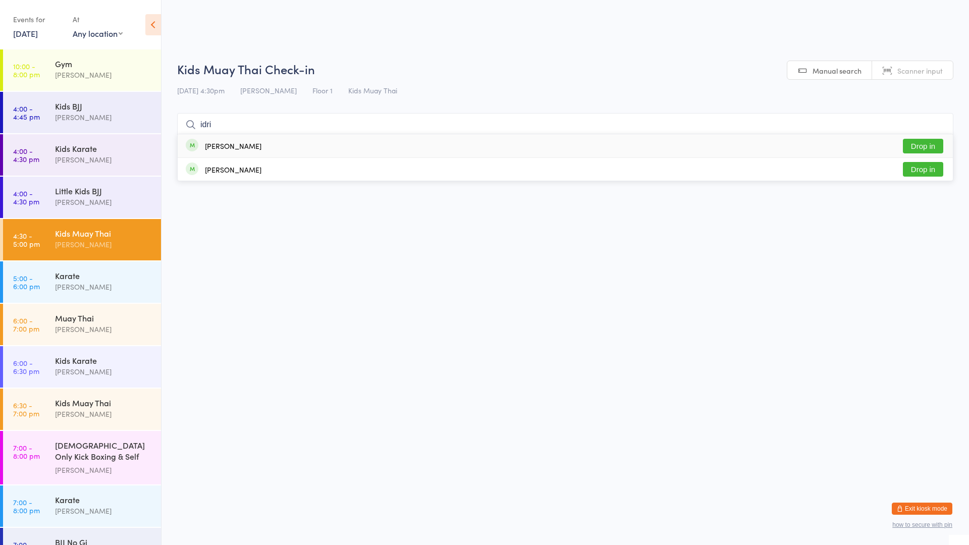
click at [915, 143] on button "Drop in" at bounding box center [923, 146] width 40 height 15
click at [68, 273] on div "Karate" at bounding box center [103, 275] width 97 height 11
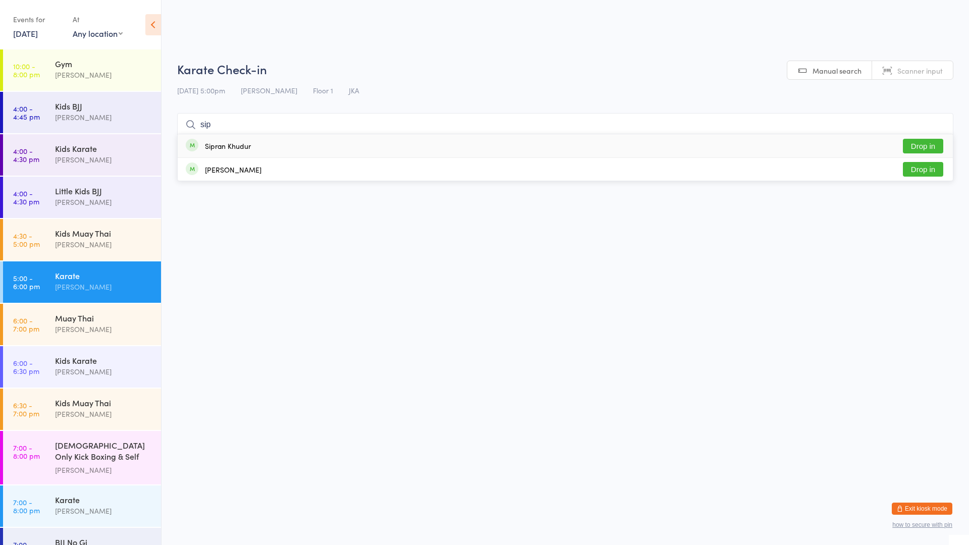
type input "sip"
click at [917, 140] on button "Drop in" at bounding box center [923, 146] width 40 height 15
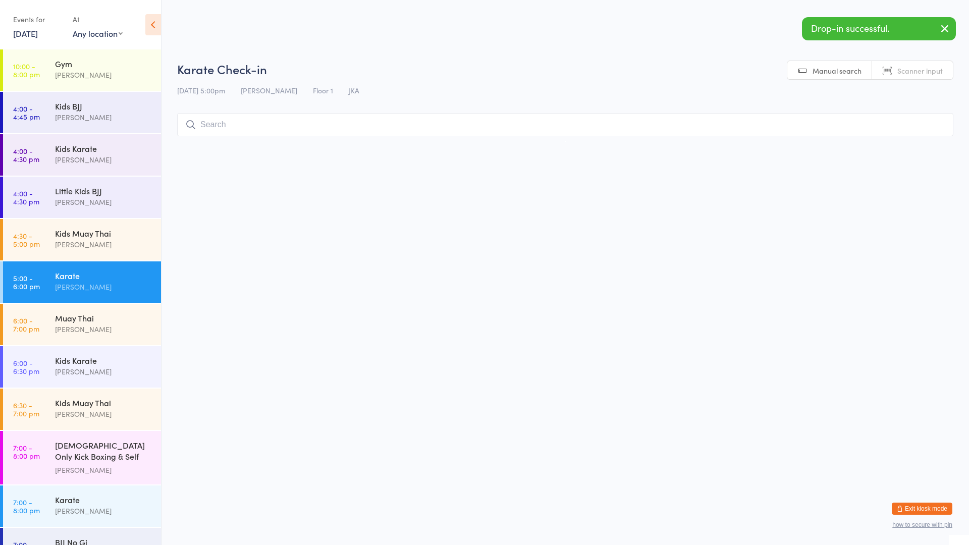
click at [105, 279] on div "Karate" at bounding box center [103, 275] width 97 height 11
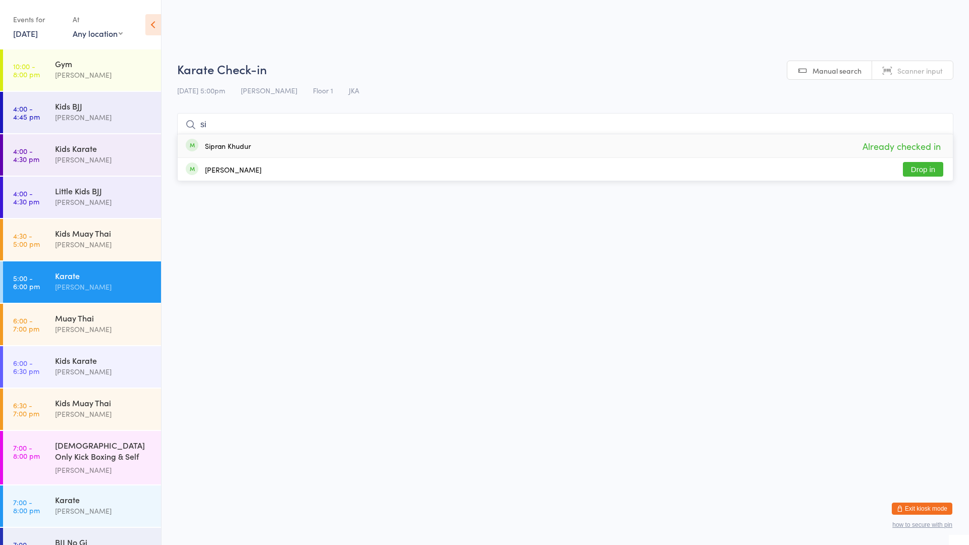
type input "s"
type input "2"
type input "tione"
click at [236, 146] on div "Grace Tione" at bounding box center [233, 146] width 57 height 8
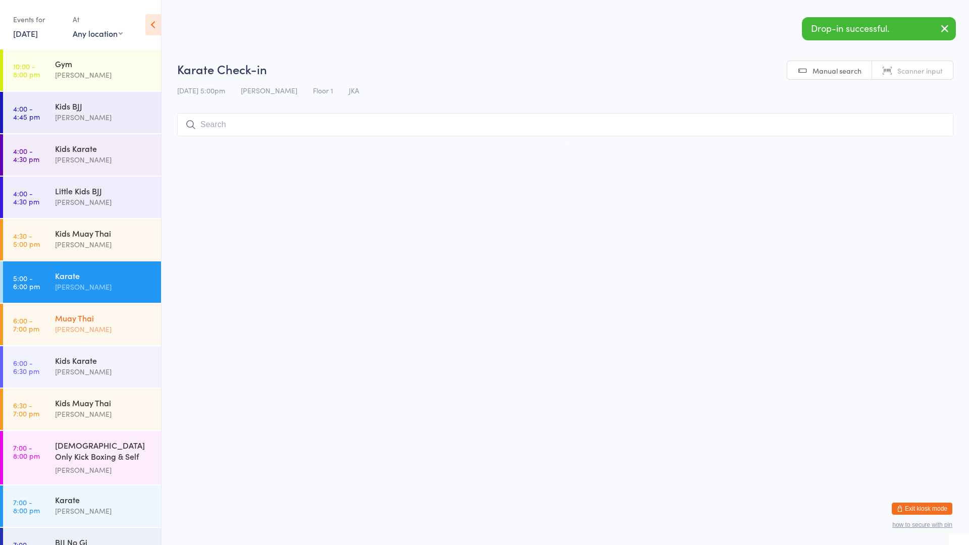
click at [104, 324] on div "Mark Szalajko" at bounding box center [103, 330] width 97 height 12
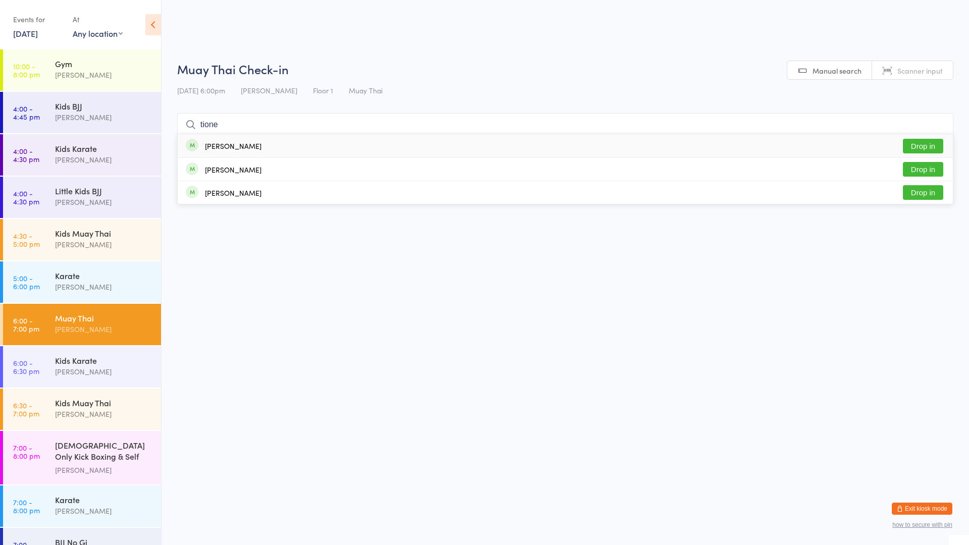
type input "tione"
click at [251, 146] on div "Grace Tione Drop in" at bounding box center [566, 145] width 776 height 23
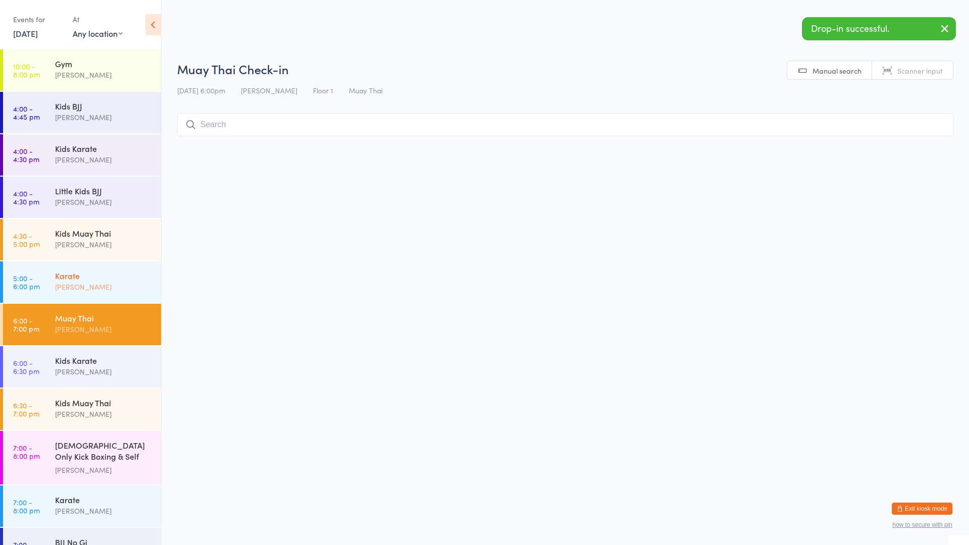
click at [86, 283] on div "Mark Szalajko" at bounding box center [103, 287] width 97 height 12
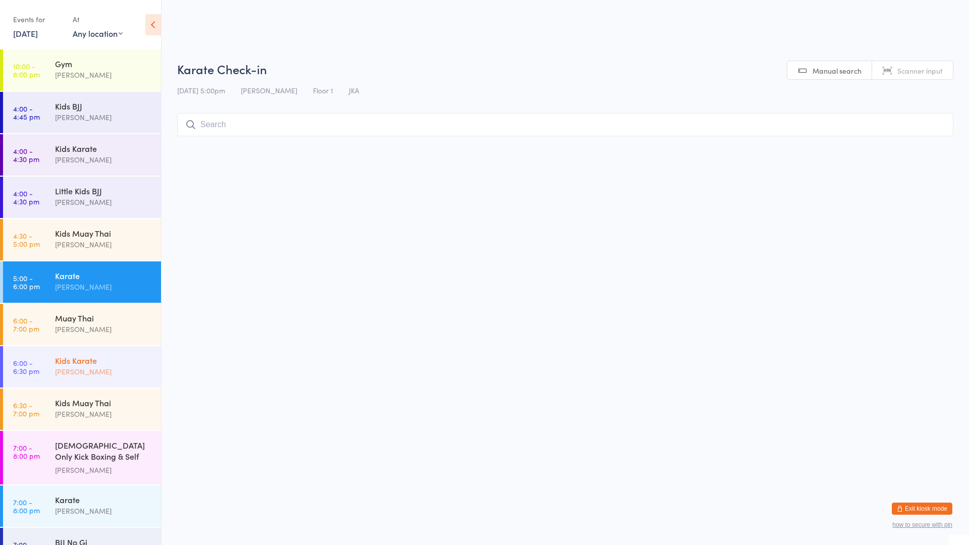
click at [88, 377] on div "Mark Szalajko" at bounding box center [103, 372] width 97 height 12
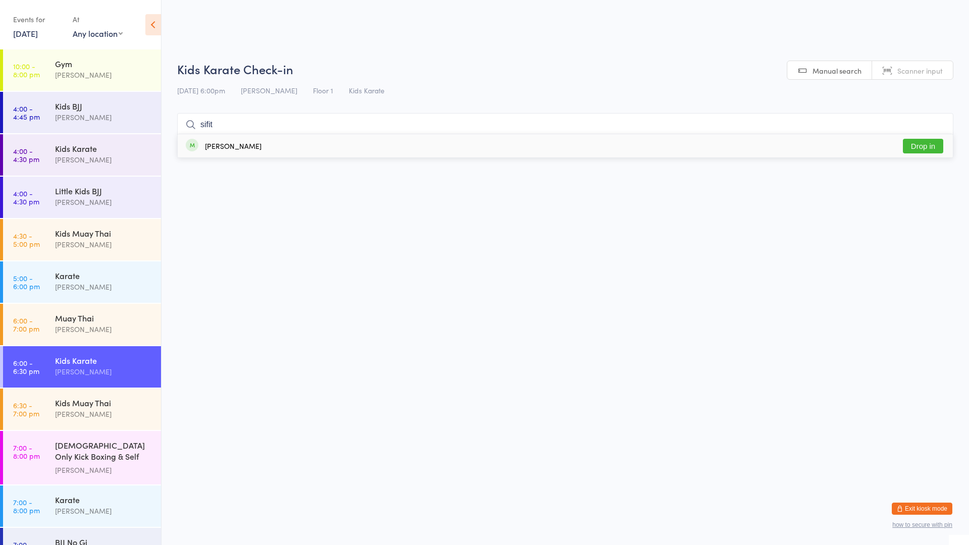
type input "sifit"
click at [935, 146] on button "Drop in" at bounding box center [923, 146] width 40 height 15
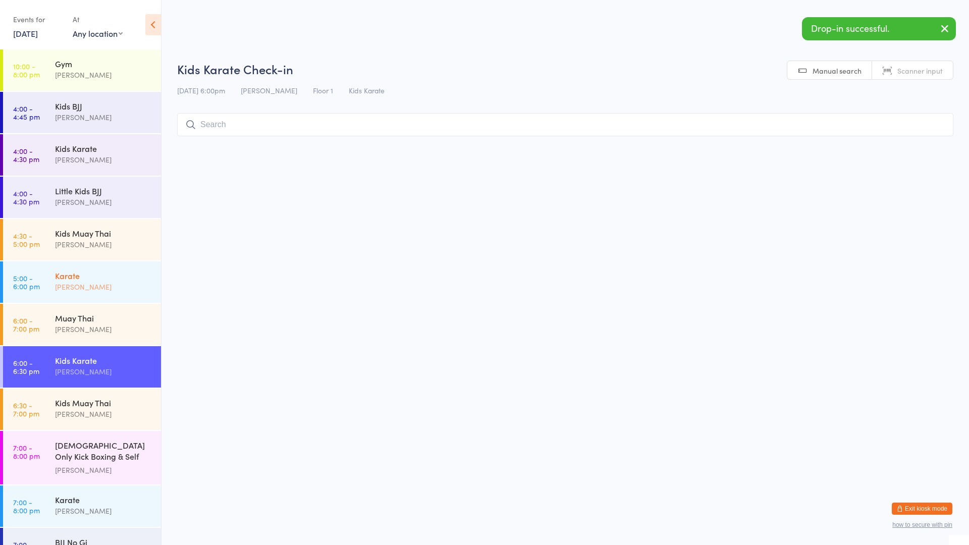
click at [80, 285] on div "Mark Szalajko" at bounding box center [103, 287] width 97 height 12
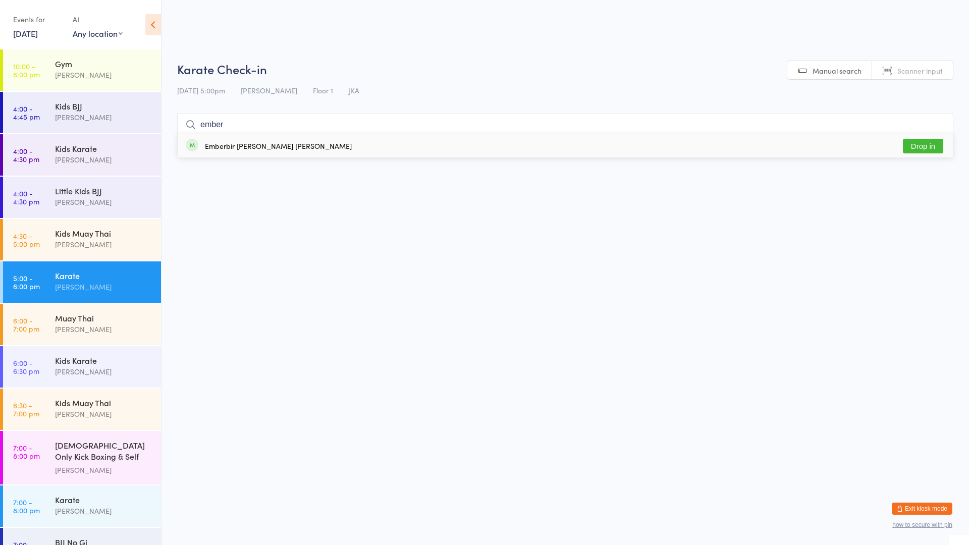
type input "ember"
click at [923, 147] on button "Drop in" at bounding box center [923, 146] width 40 height 15
click at [232, 121] on input "search" at bounding box center [565, 124] width 777 height 23
type input "6"
click at [920, 143] on button "Drop in" at bounding box center [923, 146] width 40 height 15
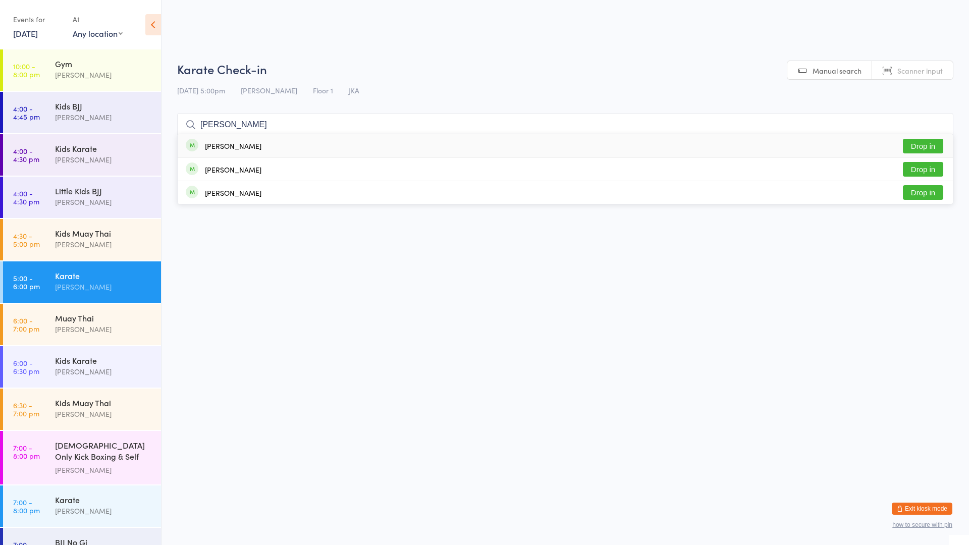
type input "bethune"
click at [911, 142] on button "Drop in" at bounding box center [923, 146] width 40 height 15
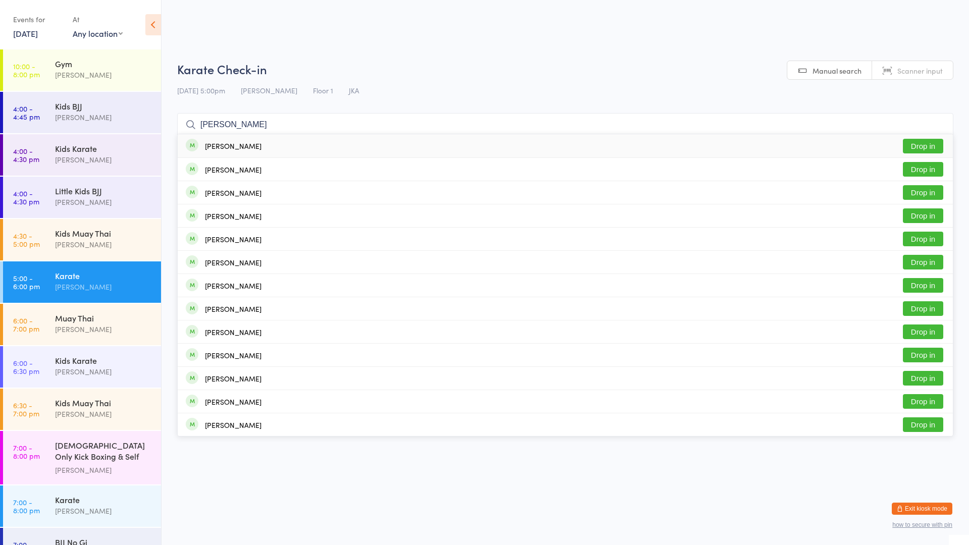
type input "nathaniel"
click at [293, 137] on div "Nathaniel Delicata Drop in" at bounding box center [566, 145] width 776 height 23
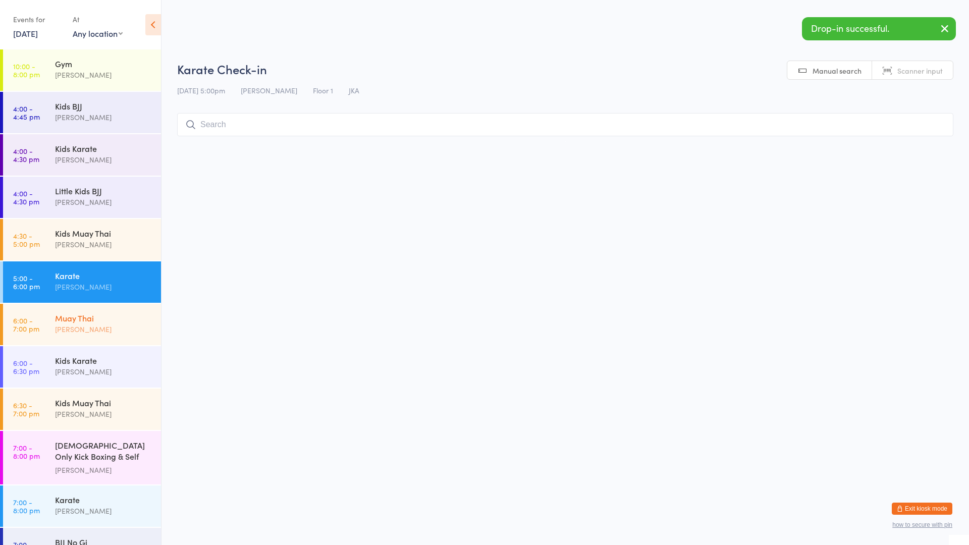
click at [91, 320] on div "Muay Thai" at bounding box center [103, 318] width 97 height 11
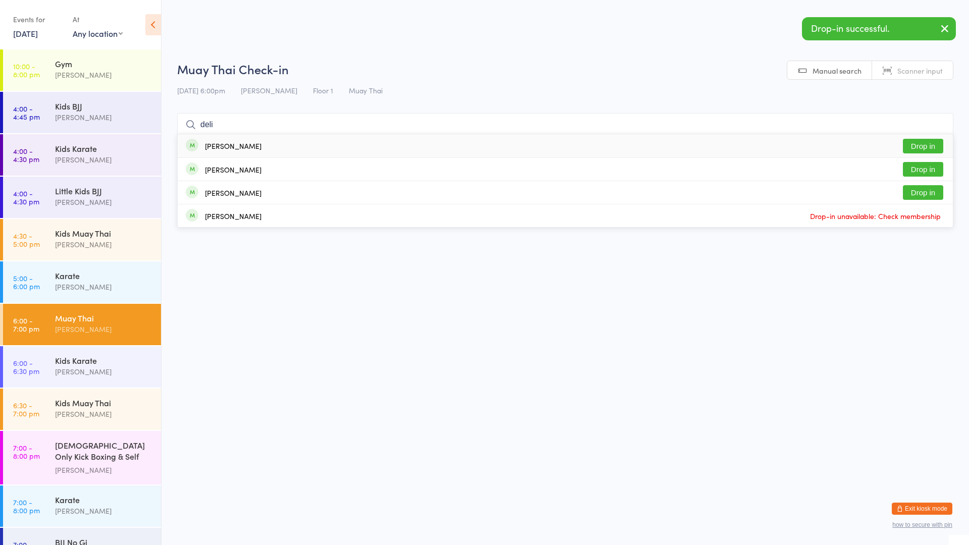
type input "deli"
click at [287, 155] on div "Nathaniel Delicata Drop in" at bounding box center [566, 145] width 776 height 23
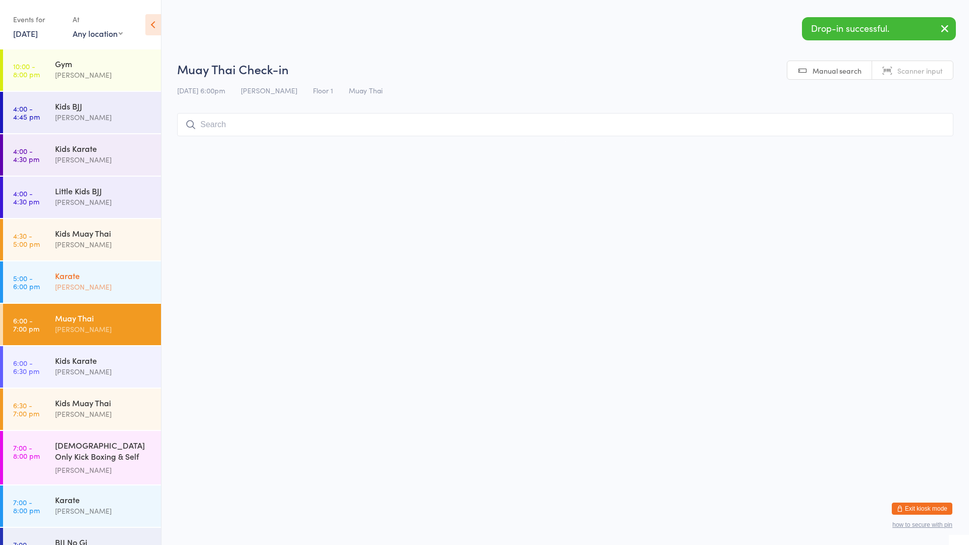
click at [93, 285] on div "Mark Szalajko" at bounding box center [103, 287] width 97 height 12
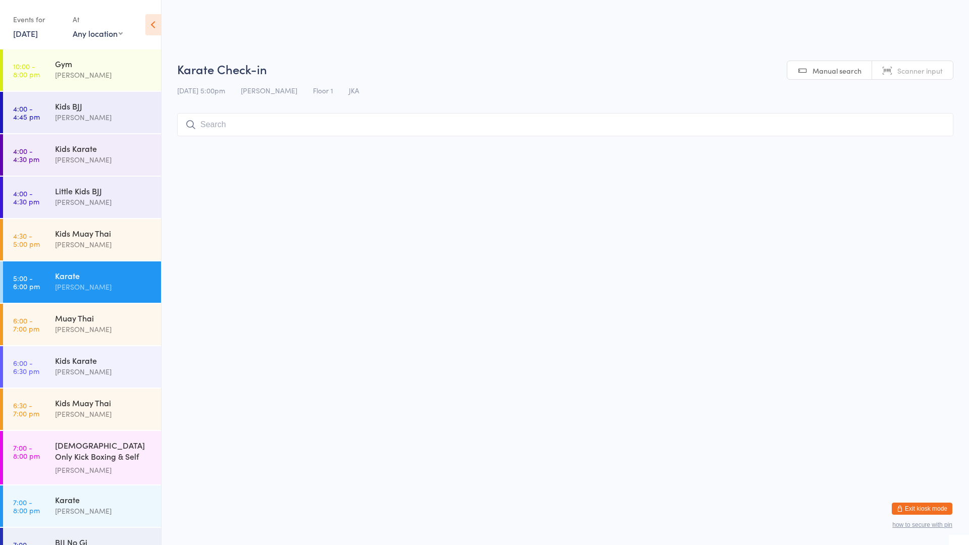
click at [234, 129] on input "search" at bounding box center [565, 124] width 777 height 23
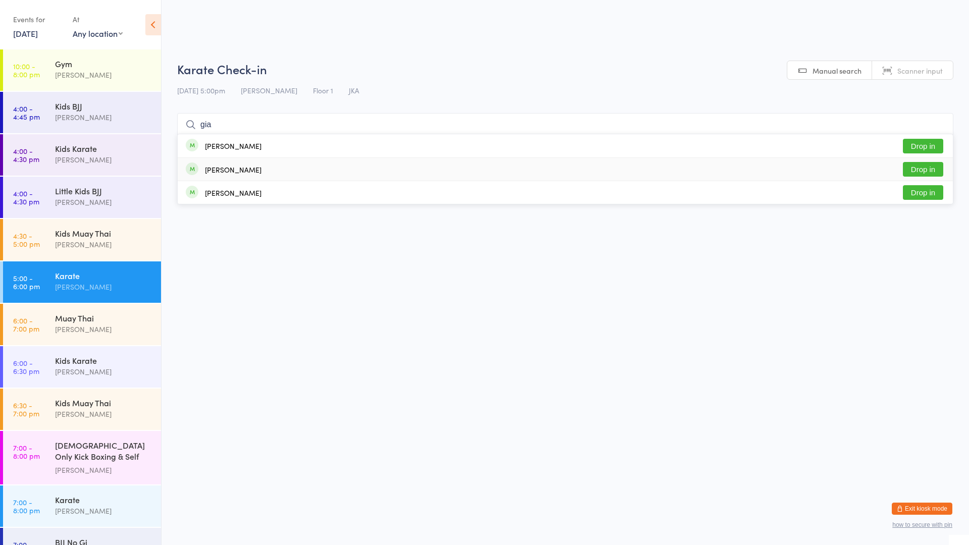
type input "gia"
click at [227, 172] on div "Giannis Kondoulis" at bounding box center [233, 170] width 57 height 8
type input "aditi"
click at [335, 152] on div "Aditi Patil Drop in" at bounding box center [566, 145] width 776 height 23
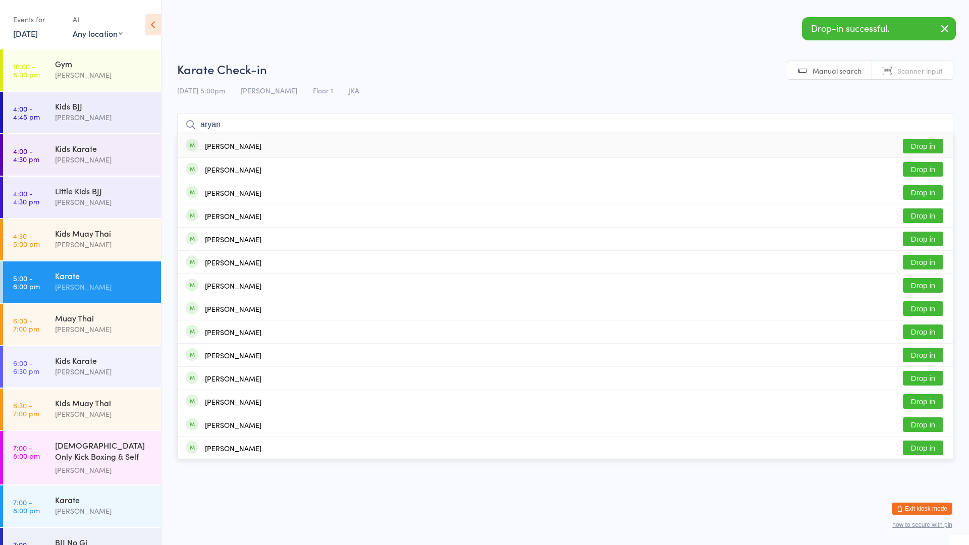
type input "aryan"
click at [344, 140] on div "Aryan Patil Drop in" at bounding box center [566, 145] width 776 height 23
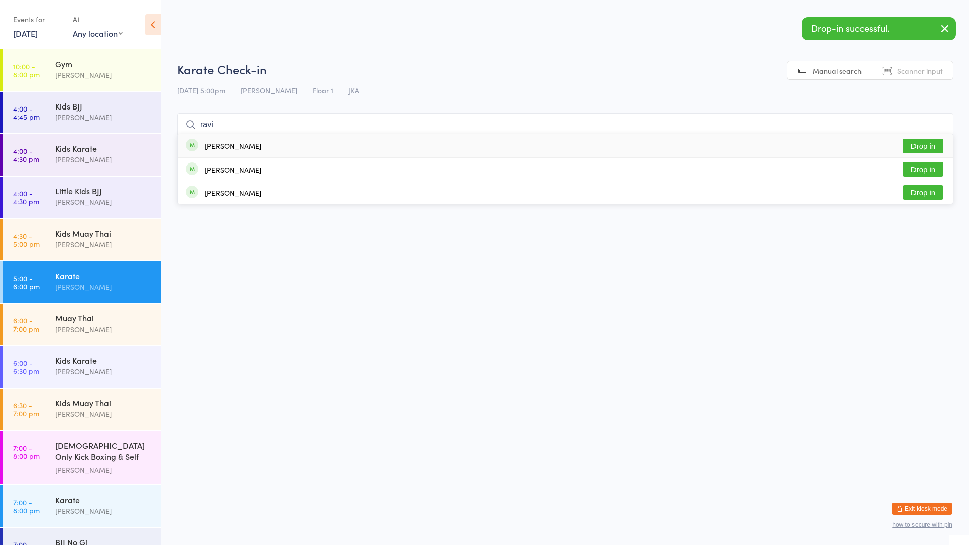
type input "ravi"
click at [341, 139] on div "Ravikiran Patil Drop in" at bounding box center [566, 145] width 776 height 23
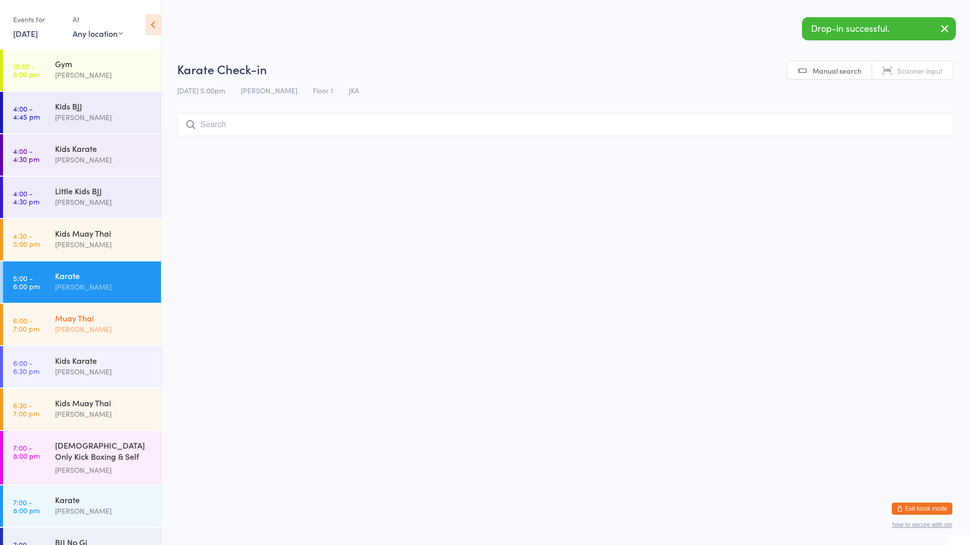
drag, startPoint x: 128, startPoint y: 320, endPoint x: 136, endPoint y: 318, distance: 8.5
click at [128, 320] on div "Muay Thai" at bounding box center [103, 318] width 97 height 11
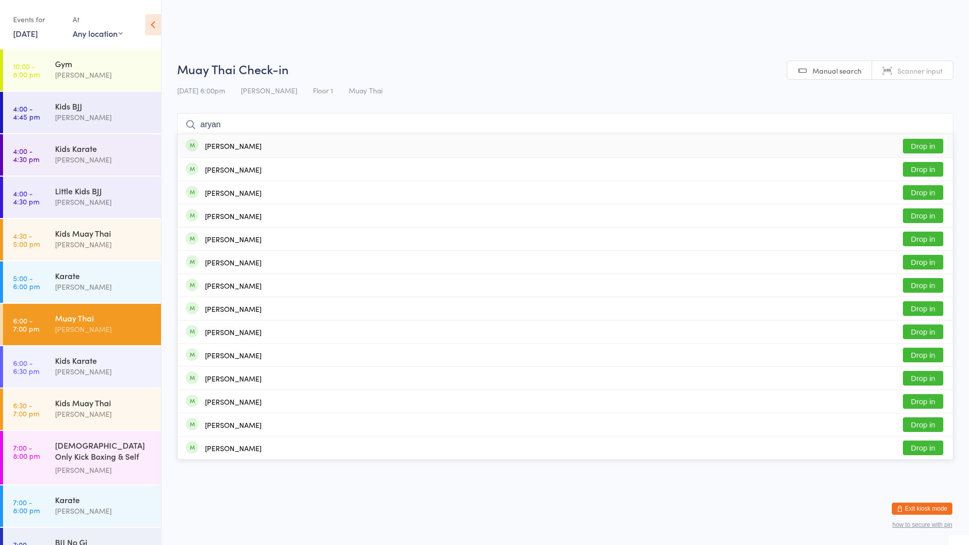
type input "aryan"
click at [218, 144] on div "Aryan Patil" at bounding box center [233, 146] width 57 height 8
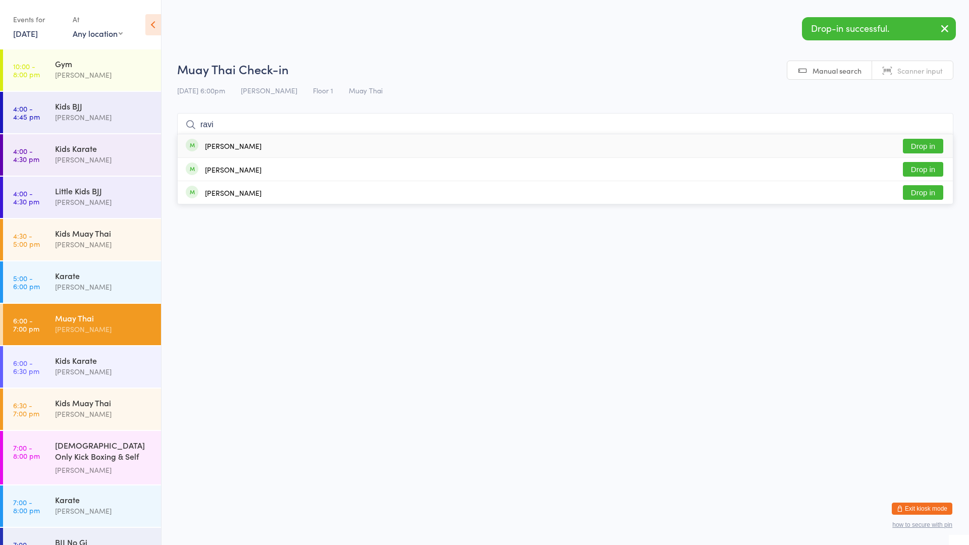
type input "ravi"
click at [229, 147] on div "Ravikiran Patil" at bounding box center [233, 146] width 57 height 8
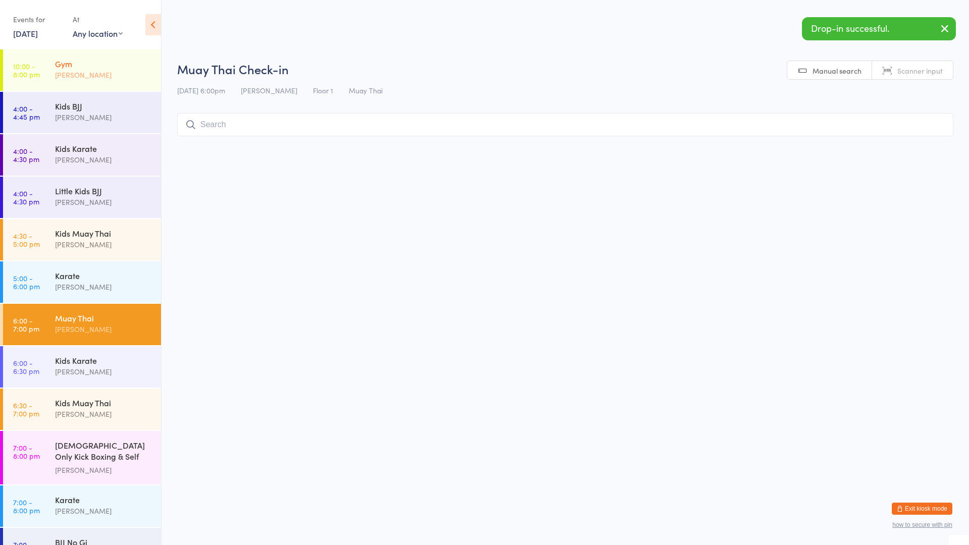
click at [128, 76] on div "Mark Szalajko" at bounding box center [103, 75] width 97 height 12
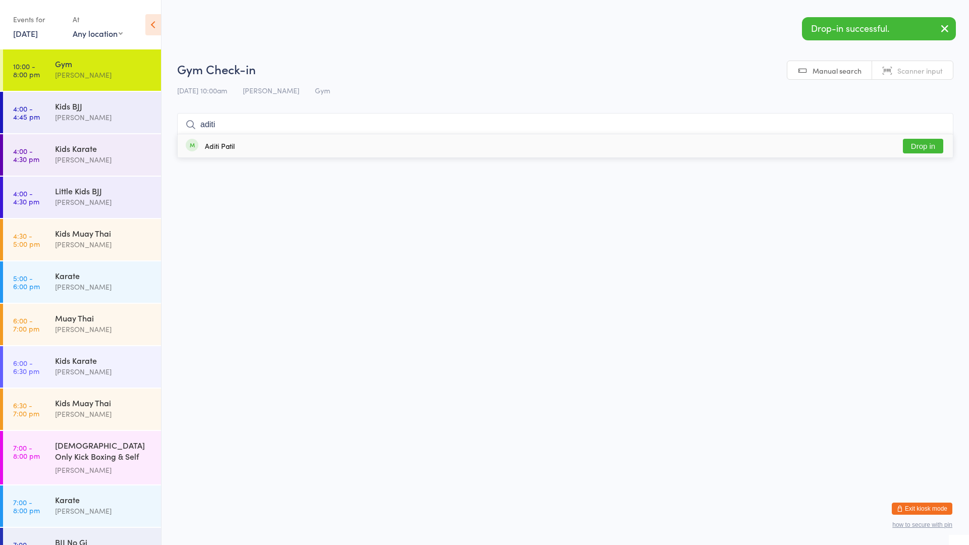
type input "aditi"
click at [275, 140] on div "Aditi Patil Drop in" at bounding box center [566, 145] width 776 height 23
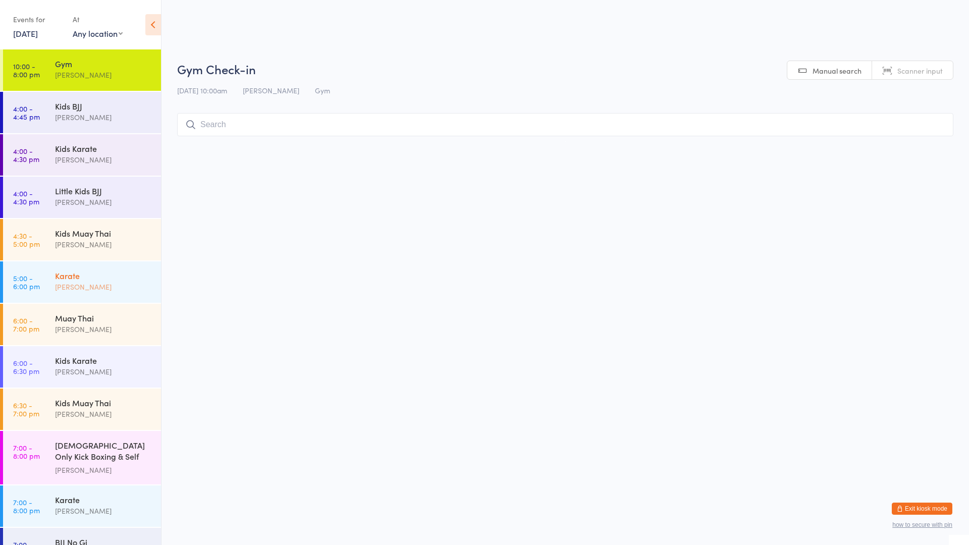
click at [81, 278] on div "Karate" at bounding box center [103, 275] width 97 height 11
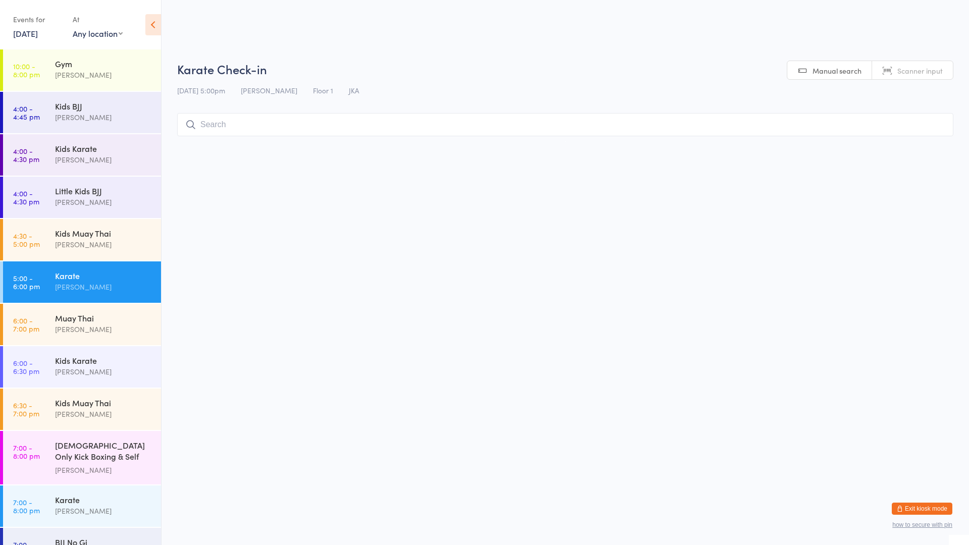
click at [226, 125] on input "search" at bounding box center [565, 124] width 777 height 23
type input "rehmat"
click at [252, 146] on div "Rehmat kaur Dhillon" at bounding box center [233, 146] width 57 height 8
click at [447, 127] on input "search" at bounding box center [565, 124] width 777 height 23
drag, startPoint x: 481, startPoint y: 200, endPoint x: 473, endPoint y: 199, distance: 8.1
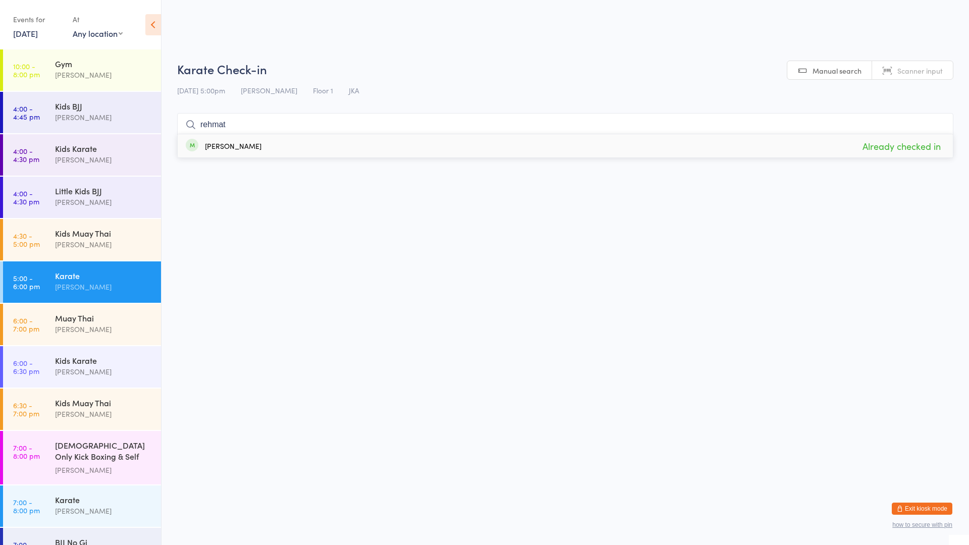
click at [474, 199] on html "You have now entered Kiosk Mode. Members will be able to check themselves in us…" at bounding box center [484, 272] width 969 height 545
click at [397, 277] on html "You have now entered Kiosk Mode. Members will be able to check themselves in us…" at bounding box center [484, 272] width 969 height 545
click at [231, 127] on input "rehmat" at bounding box center [565, 124] width 777 height 23
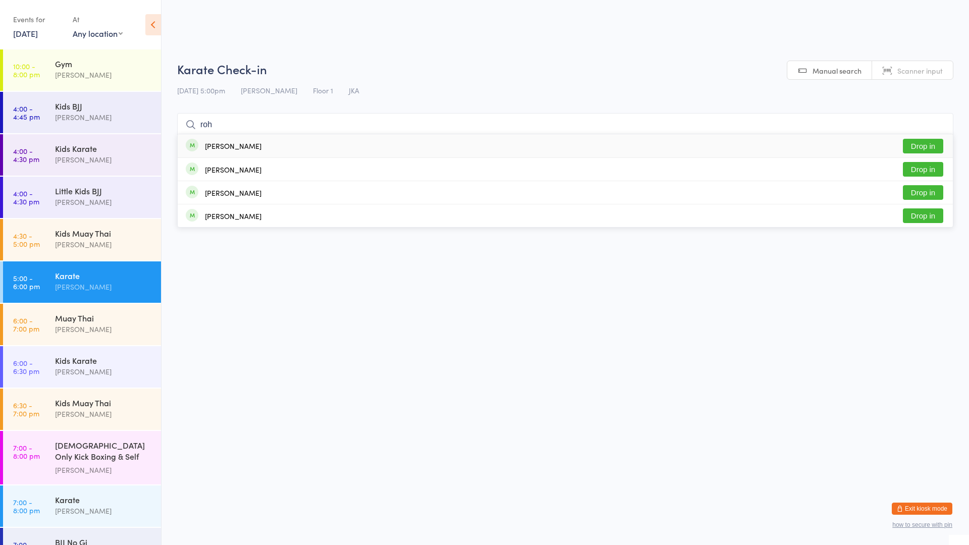
type input "roh"
click at [913, 147] on button "Drop in" at bounding box center [923, 146] width 40 height 15
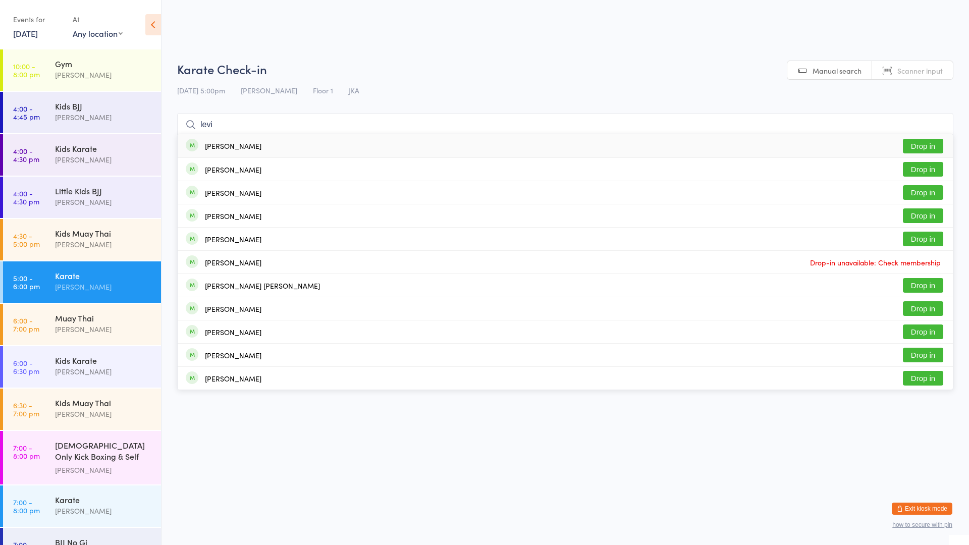
type input "levi"
click at [514, 145] on div "Levi Ting Drop in" at bounding box center [566, 145] width 776 height 23
